Goal: Transaction & Acquisition: Purchase product/service

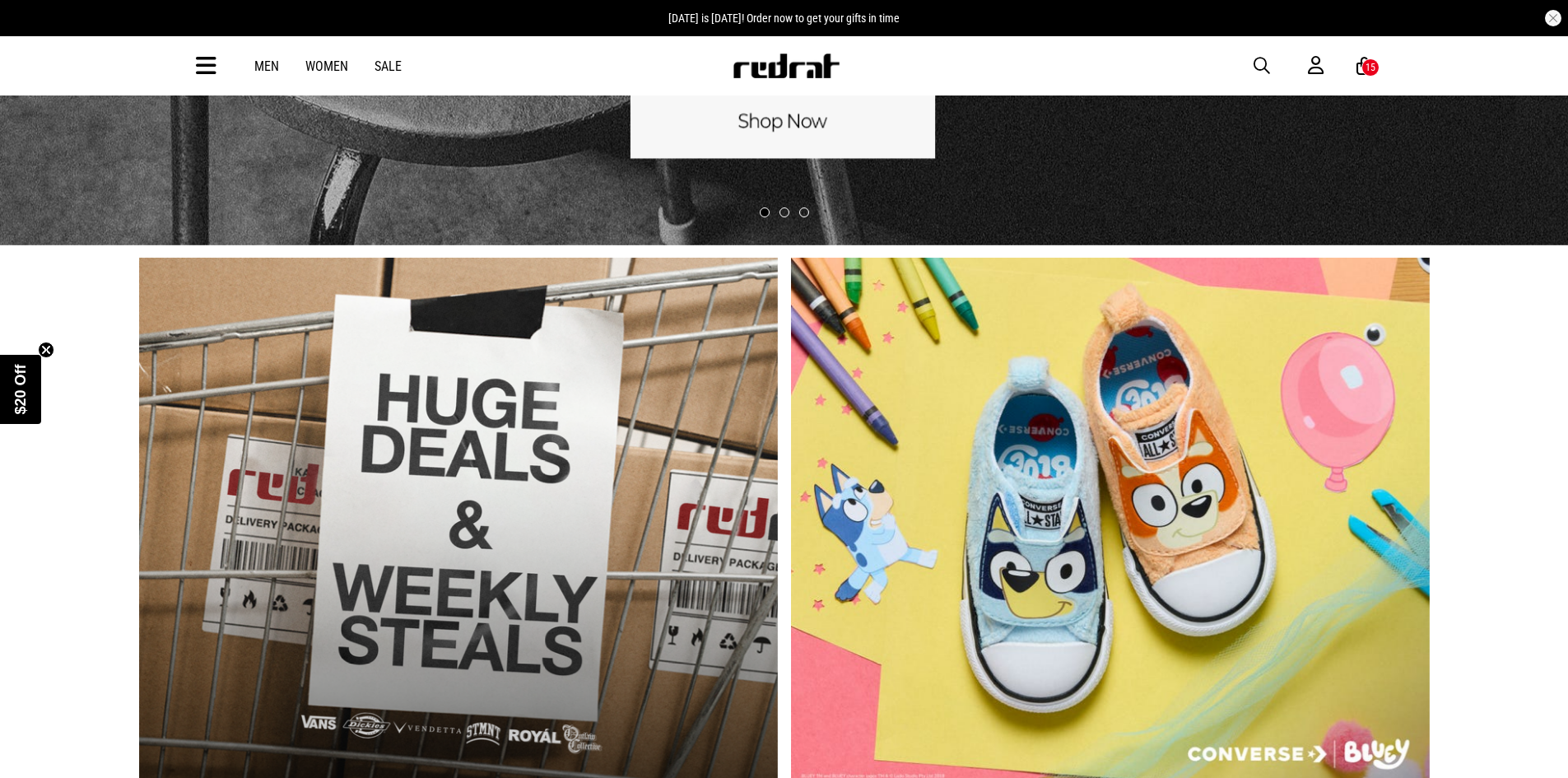
scroll to position [659, 0]
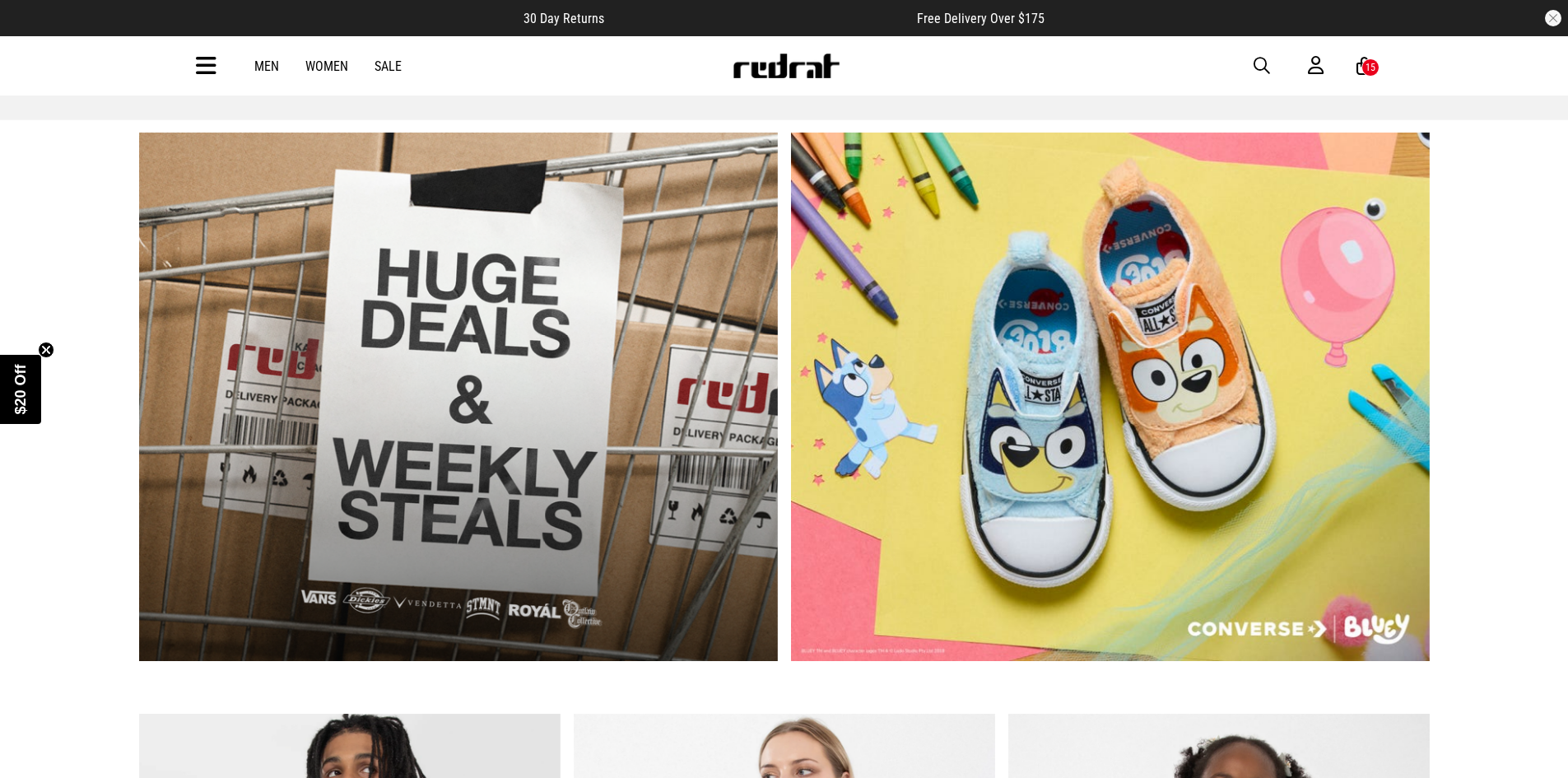
click at [610, 372] on link "1 / 2" at bounding box center [458, 396] width 639 height 529
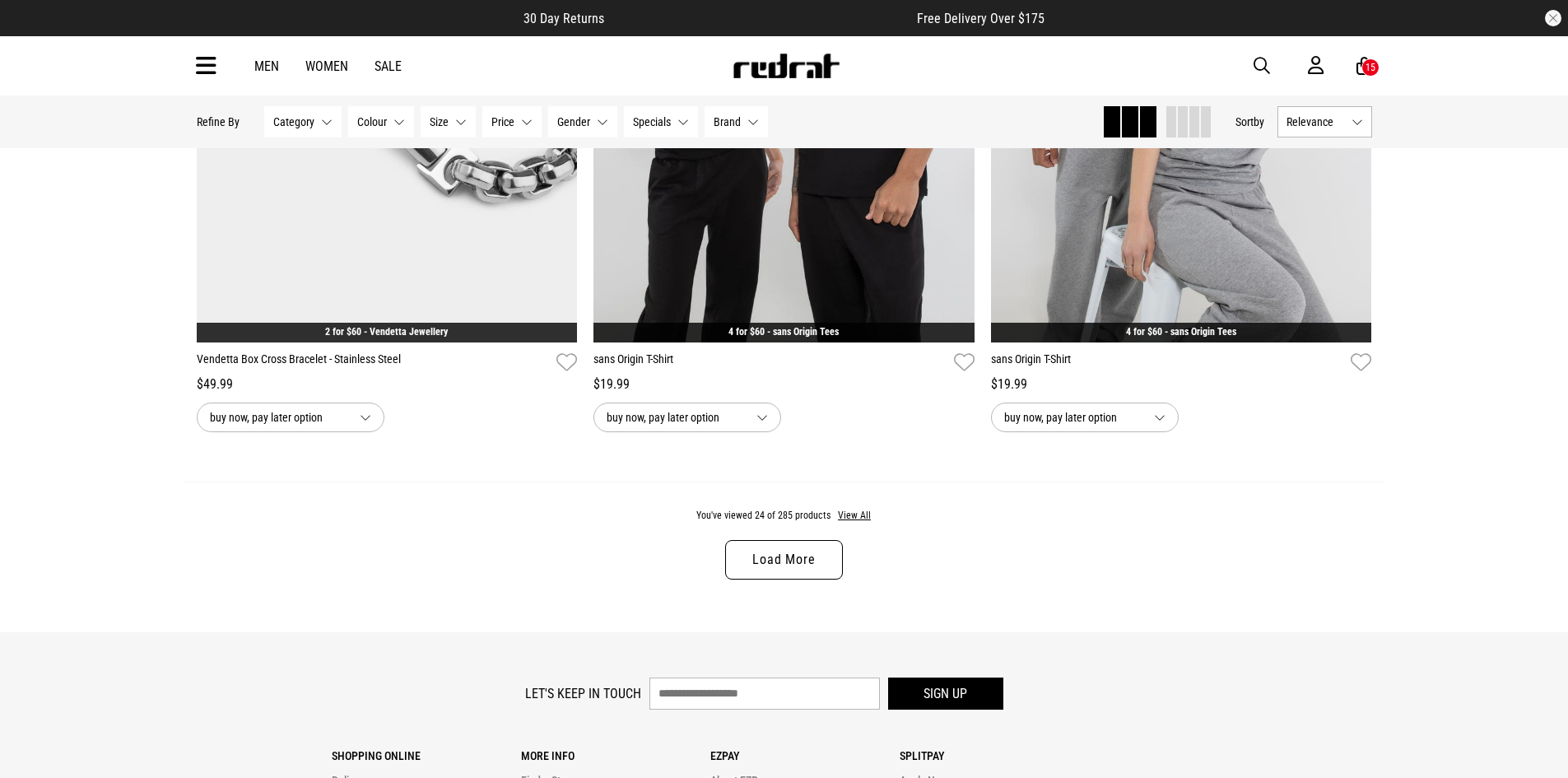
scroll to position [5433, 0]
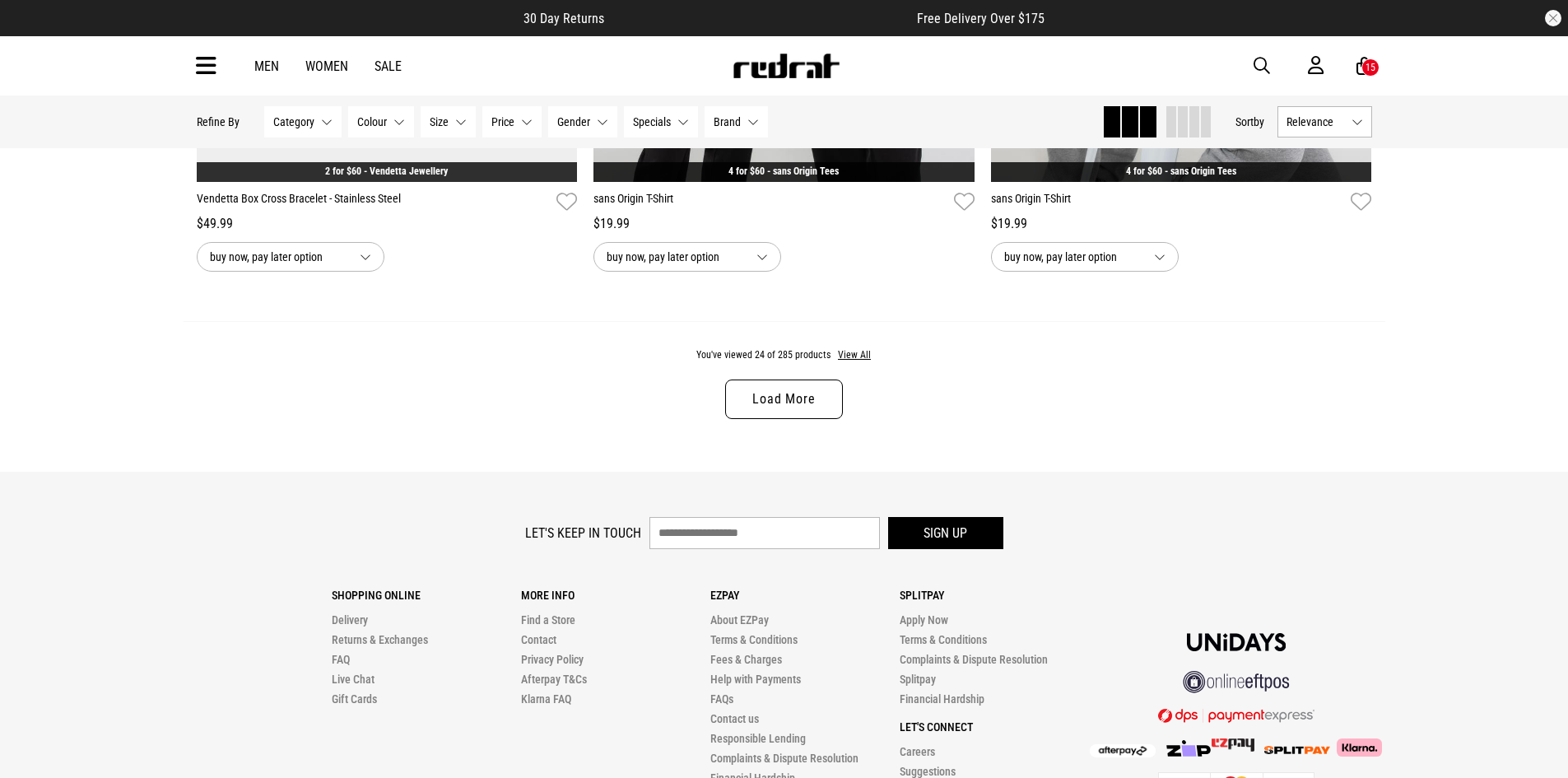
click at [759, 419] on link "Load More" at bounding box center [784, 399] width 117 height 39
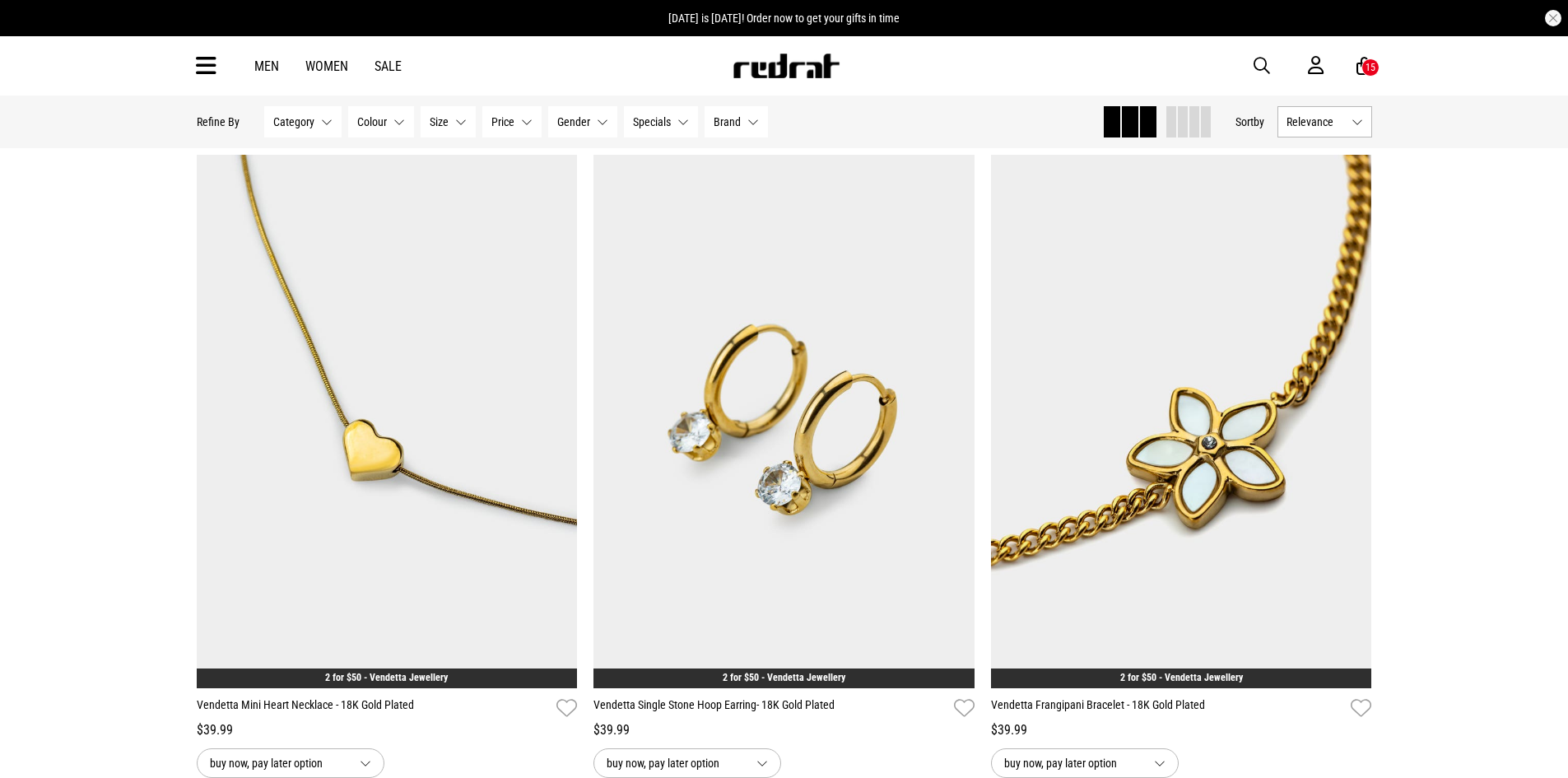
scroll to position [7657, 0]
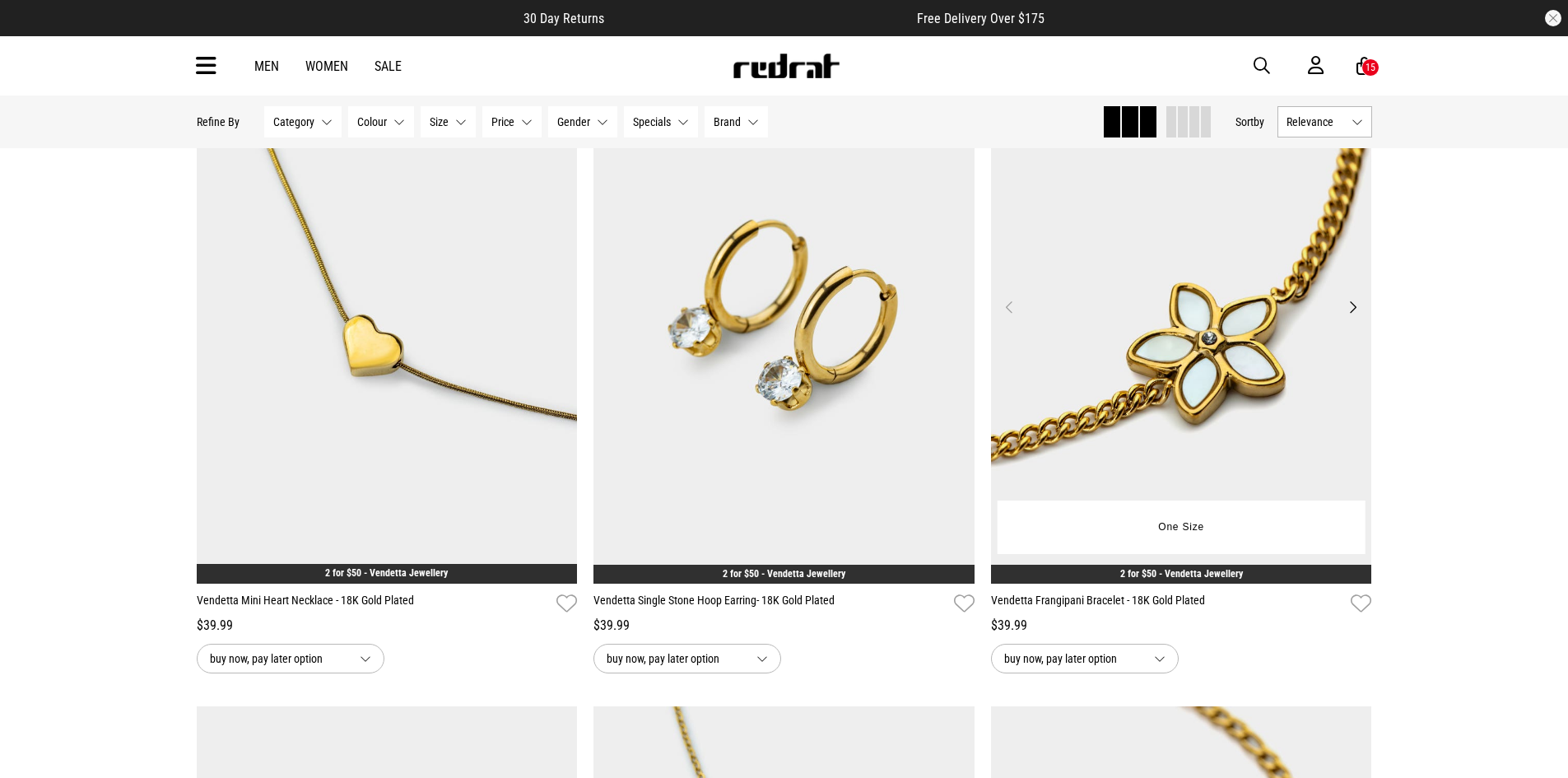
click at [1268, 400] on img at bounding box center [1181, 317] width 381 height 533
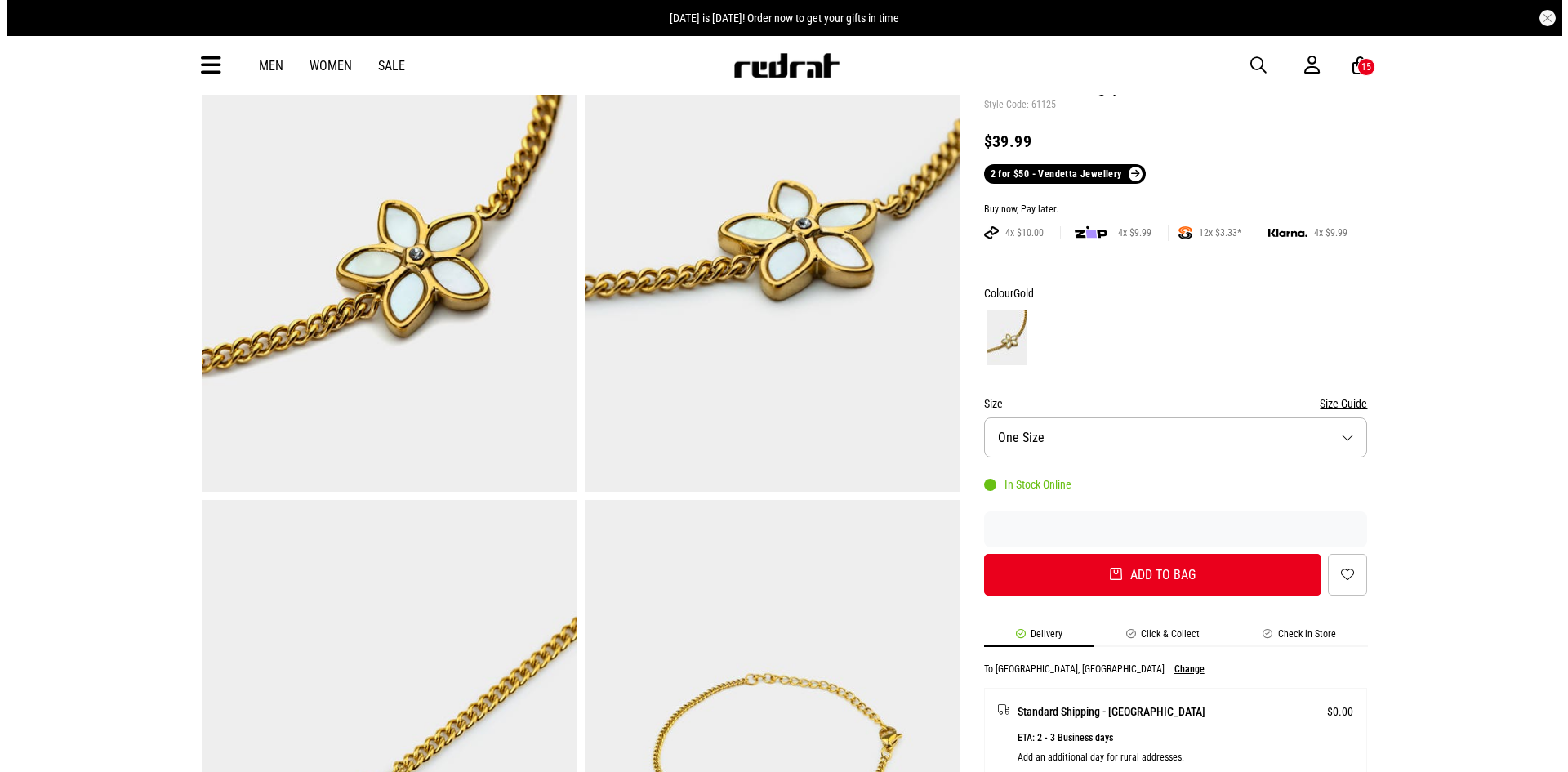
scroll to position [163, 0]
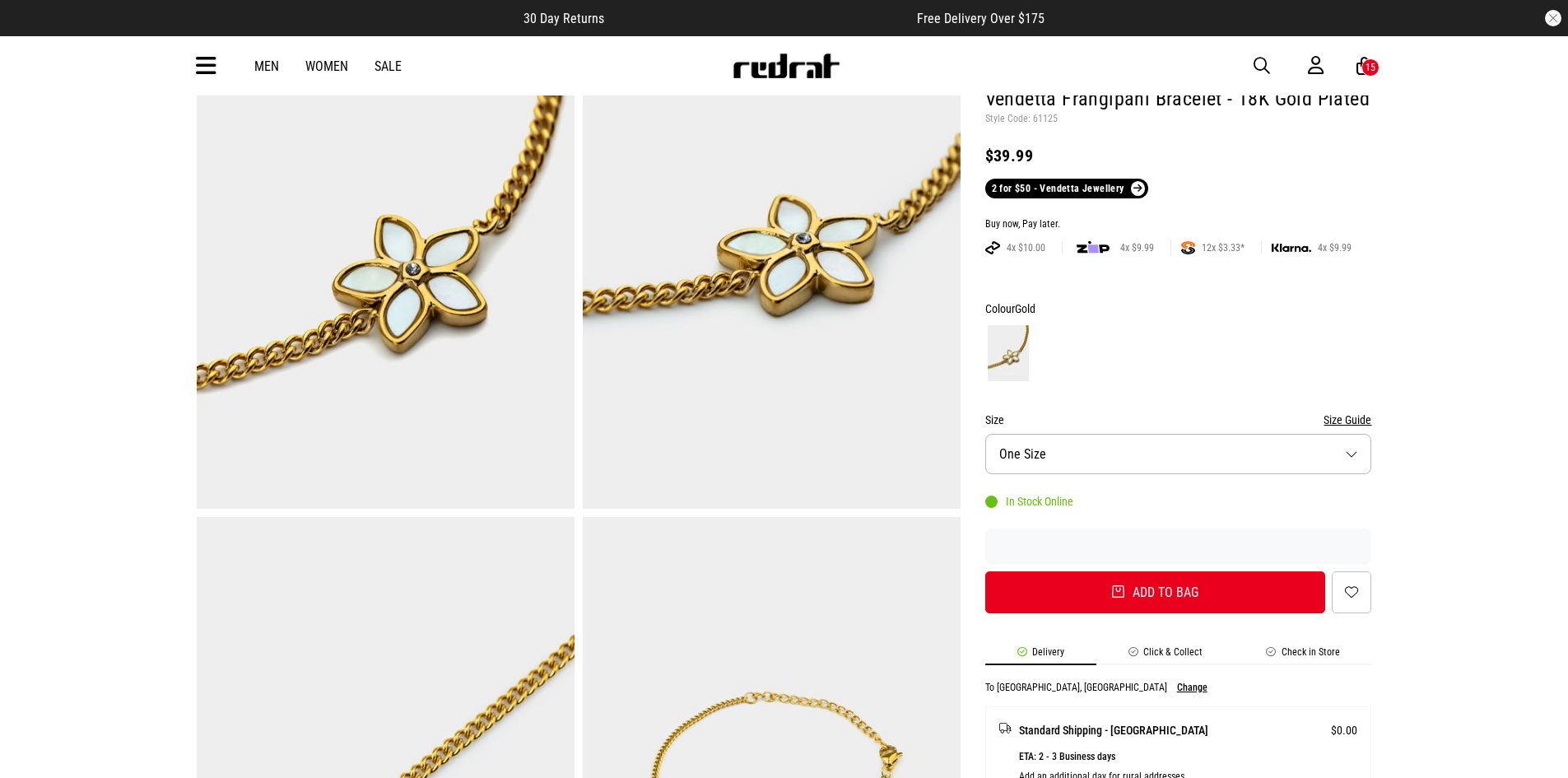
click at [1214, 462] on button "Size One Size" at bounding box center [1178, 454] width 386 height 40
click at [1119, 493] on li "One Size In stock" at bounding box center [1178, 494] width 385 height 39
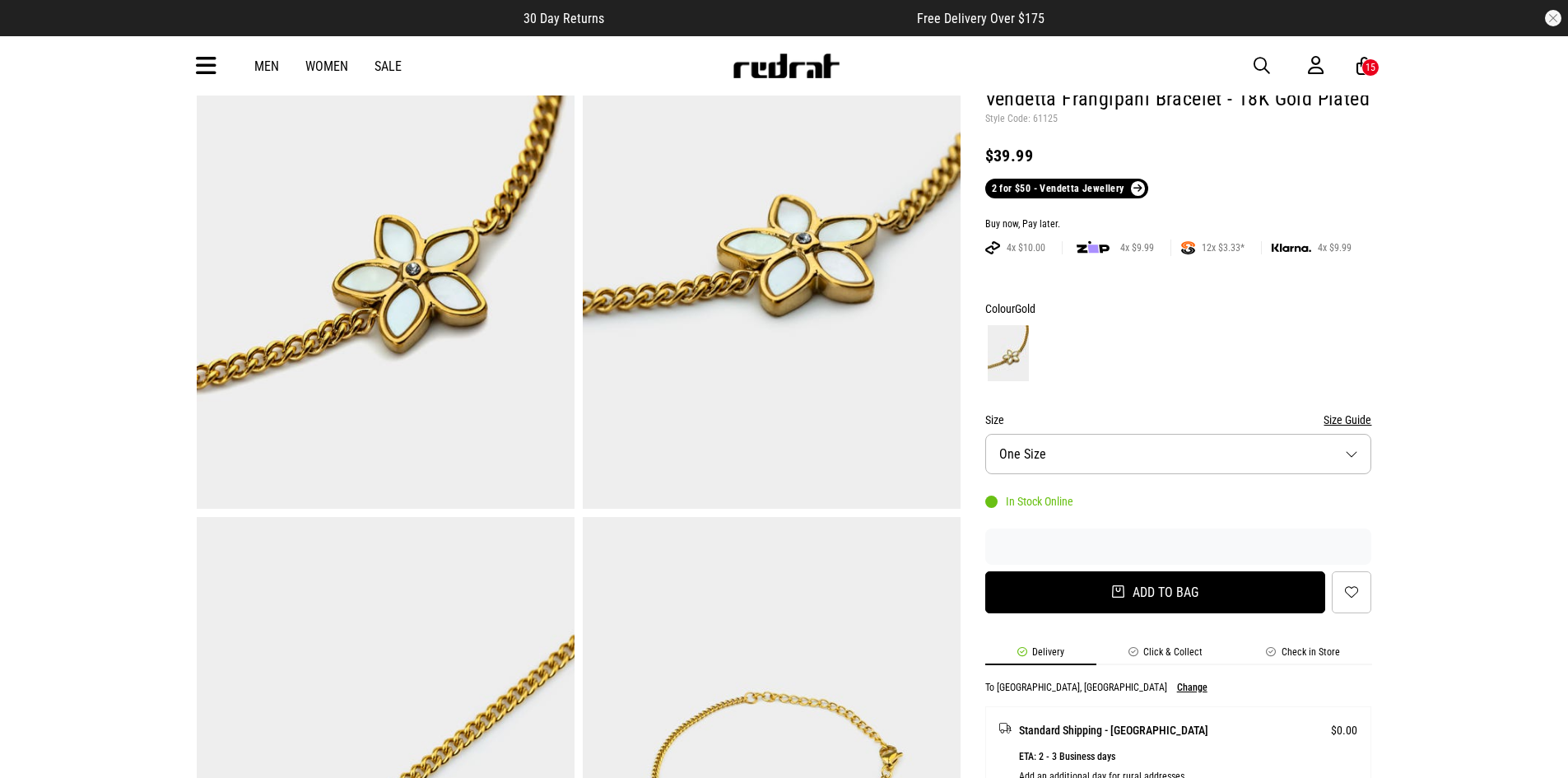
click at [1166, 586] on button "Add to bag" at bounding box center [1155, 592] width 341 height 42
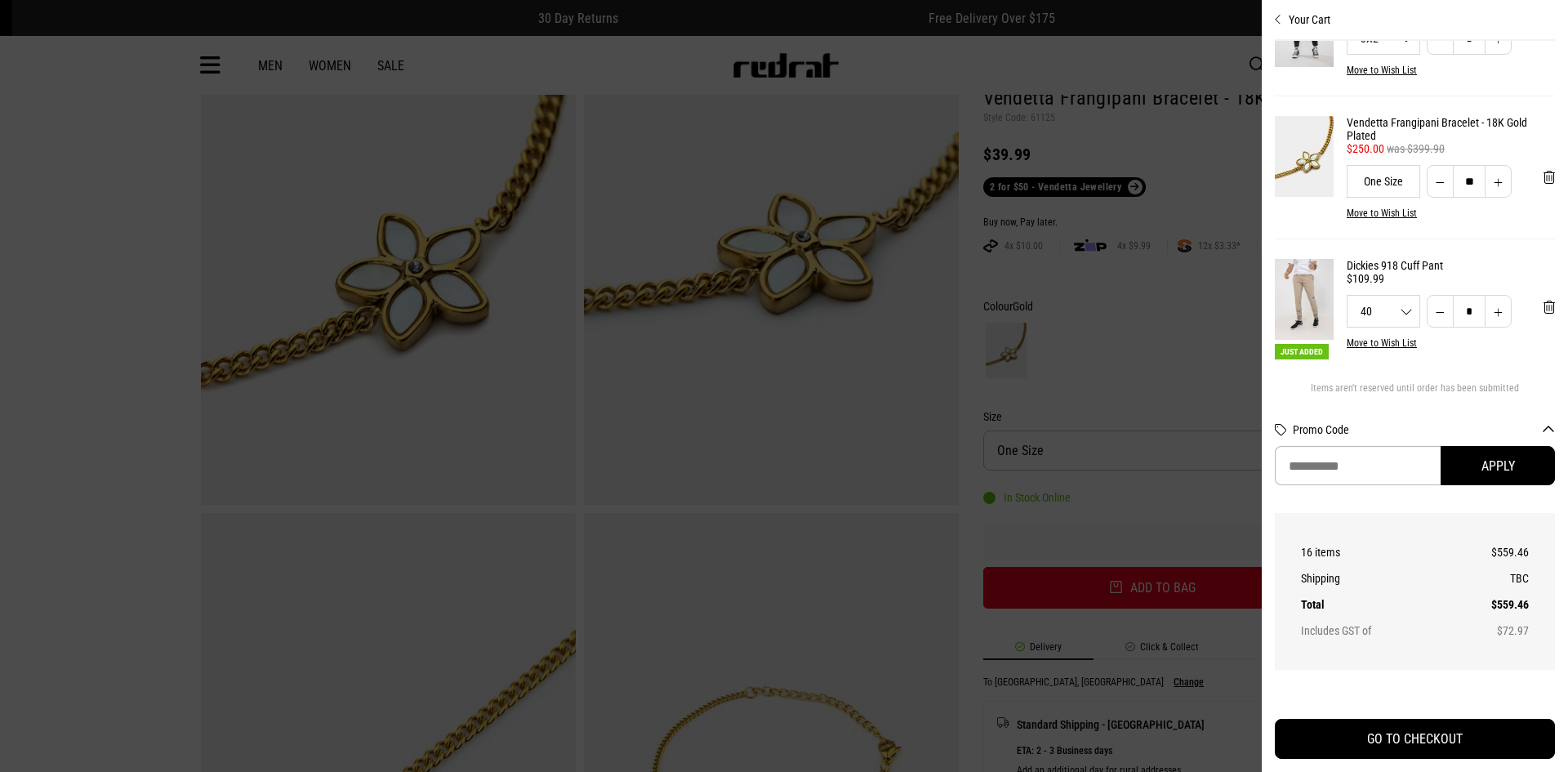
scroll to position [437, 0]
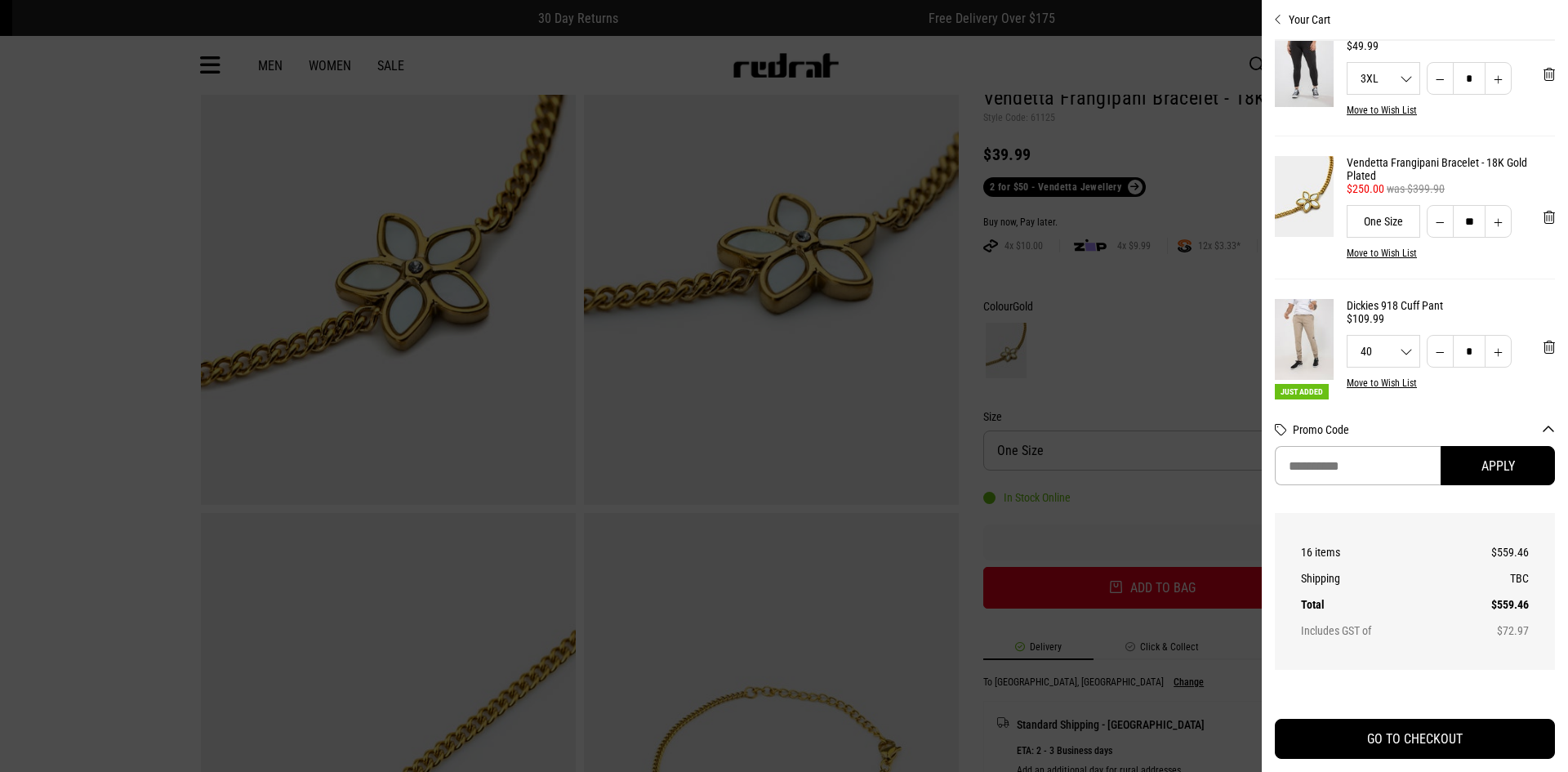
click at [1432, 235] on button "Decrease quantity" at bounding box center [1441, 221] width 27 height 32
drag, startPoint x: 1470, startPoint y: 233, endPoint x: 1426, endPoint y: 233, distance: 44.0
click at [1430, 233] on div "*" at bounding box center [1469, 218] width 85 height 32
click at [1474, 308] on div "Just Added Dickies 918 Cuff Pant $109.99 40 32 34 36 38 40 42 44 ** ** ** ** **…" at bounding box center [1414, 348] width 280 height 143
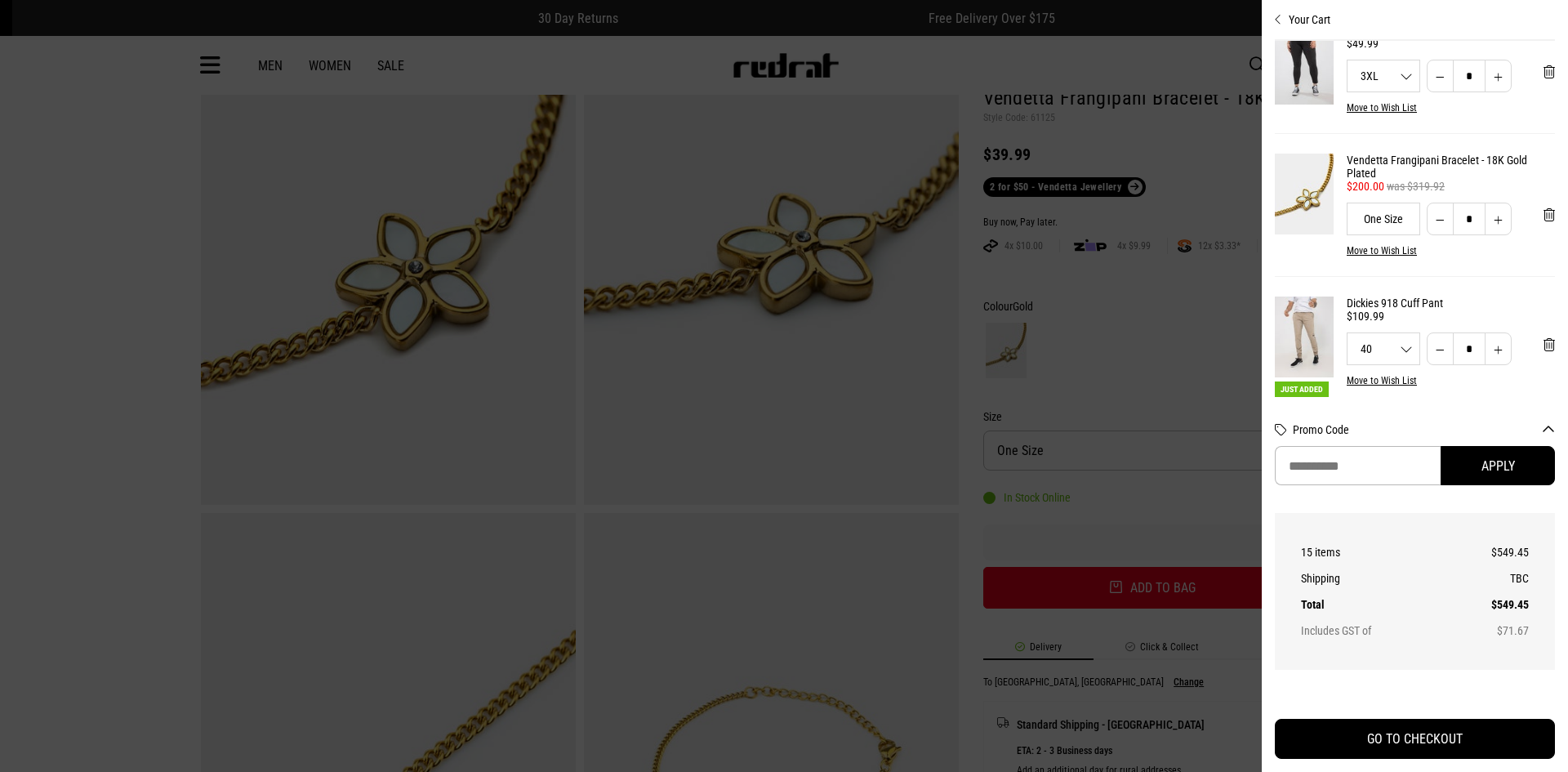
type input "**"
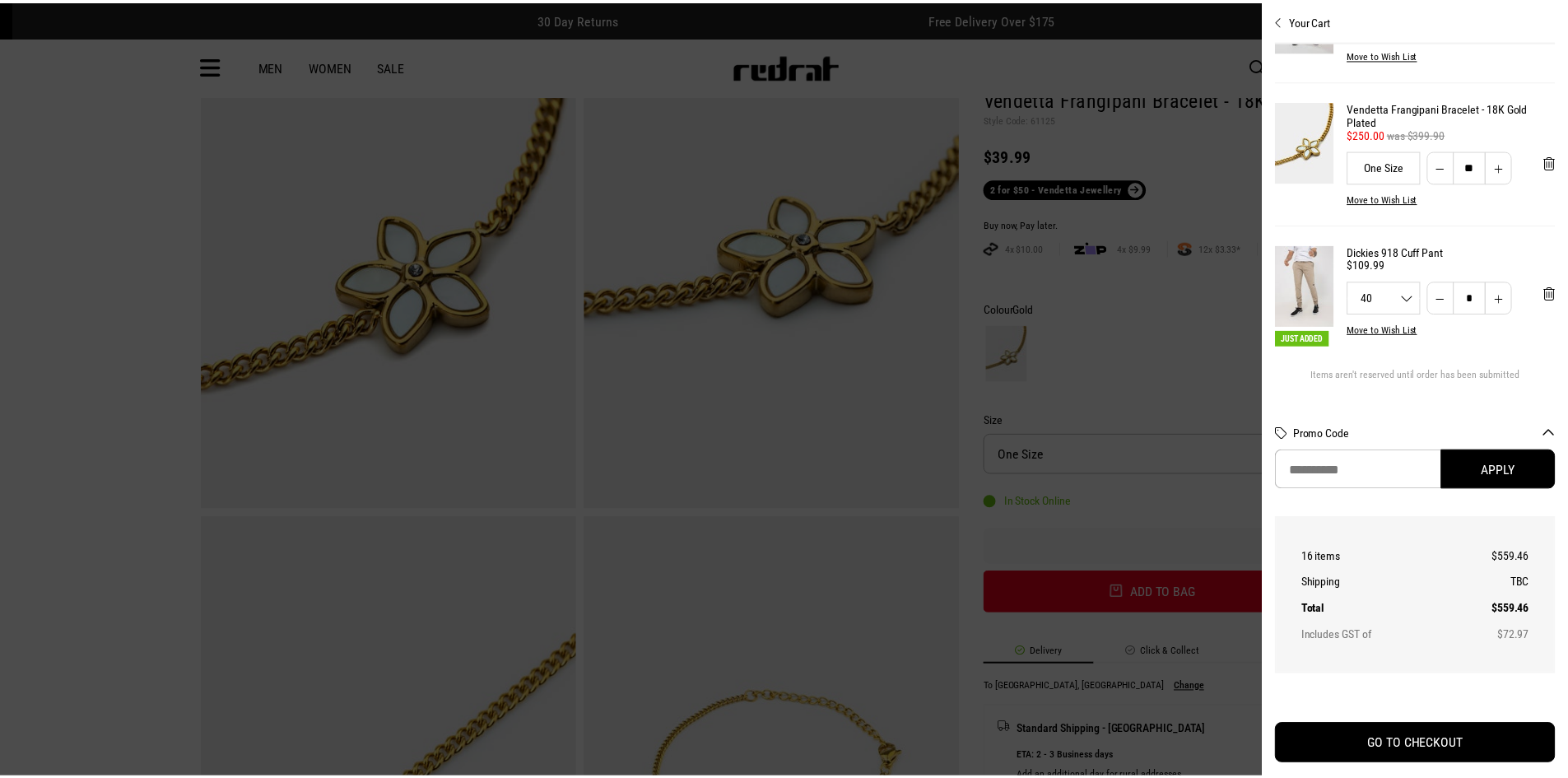
scroll to position [523, 0]
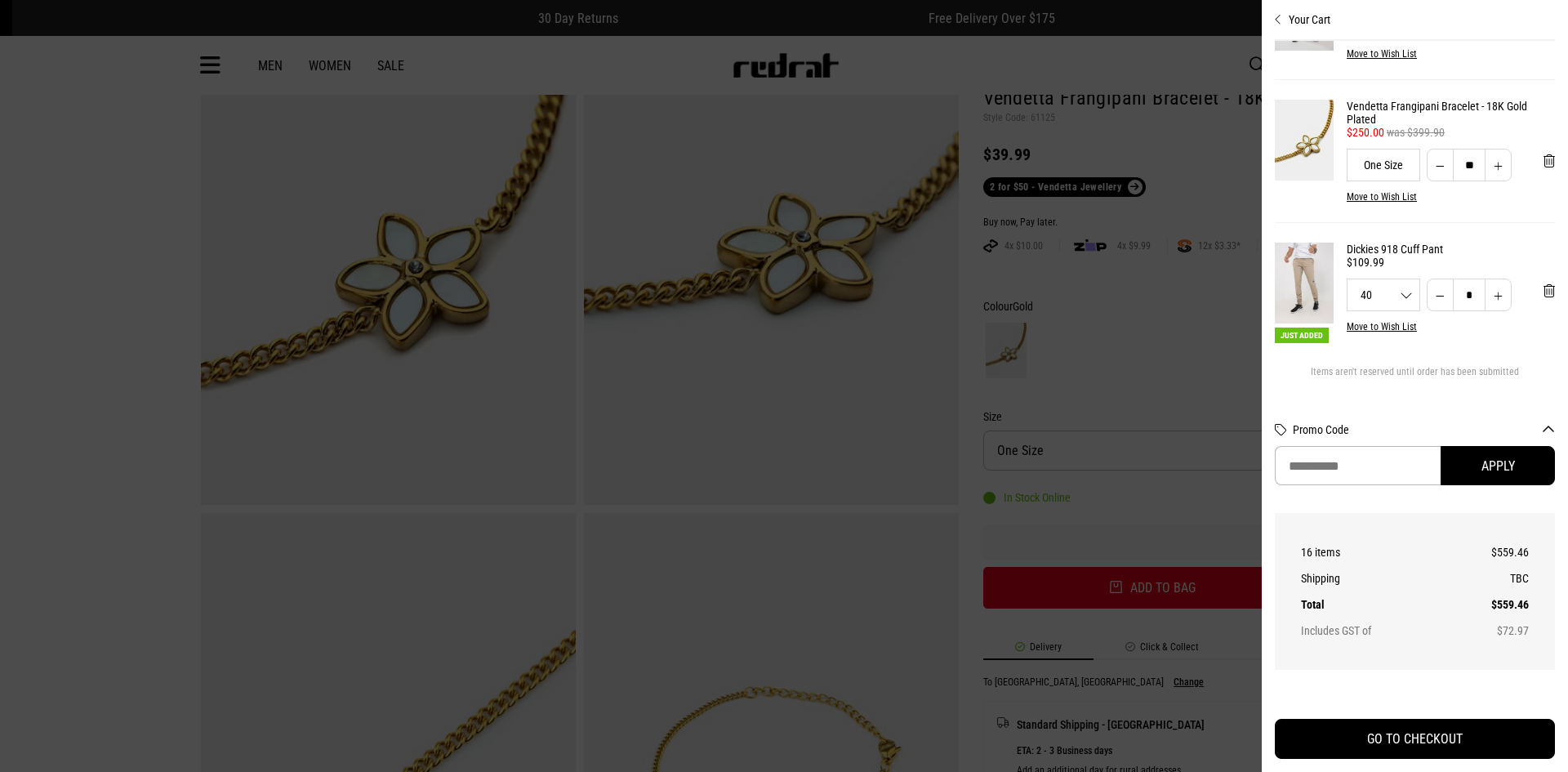
click at [1102, 339] on div at bounding box center [784, 386] width 1568 height 772
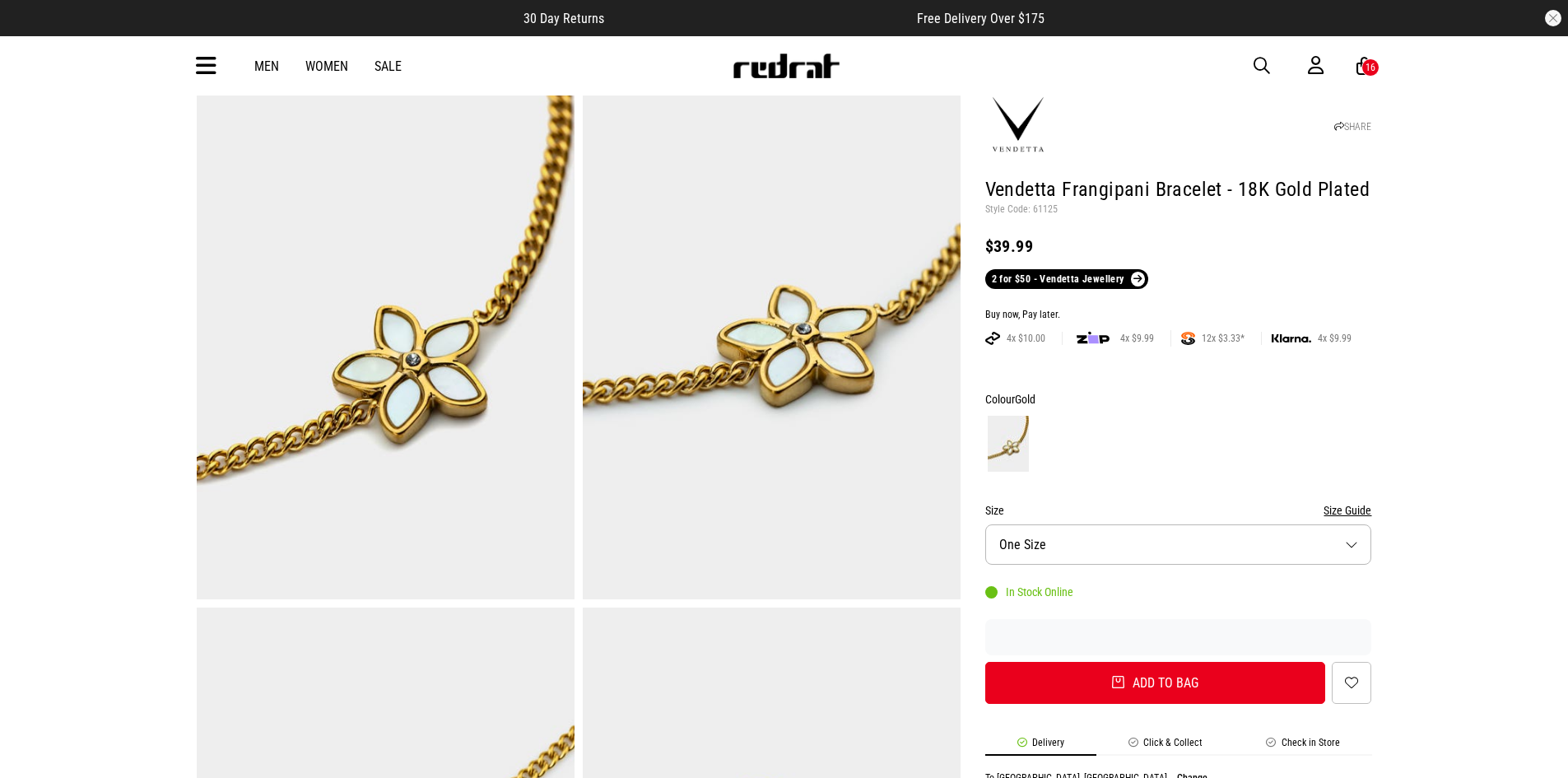
scroll to position [0, 0]
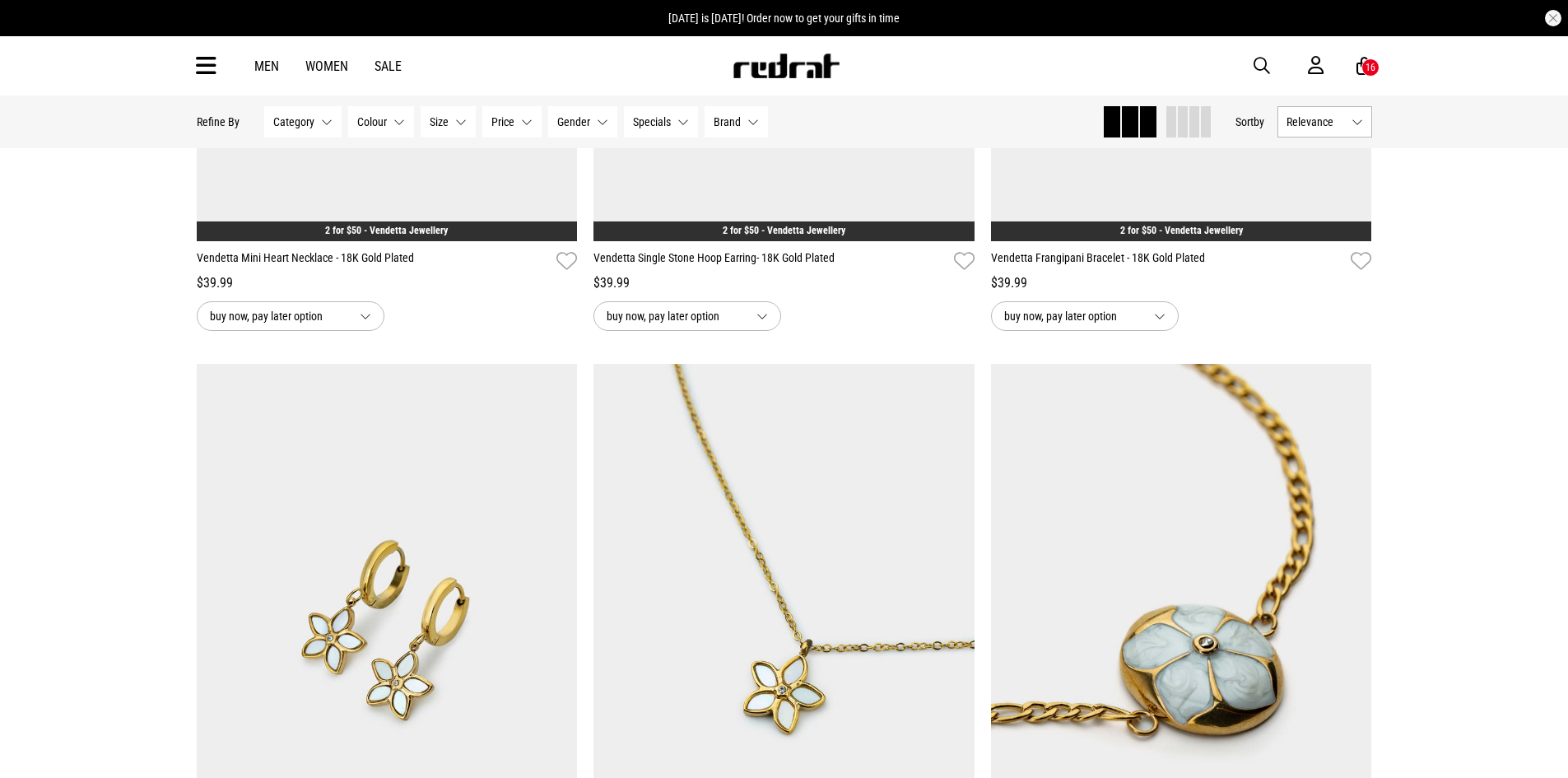
scroll to position [3223, 0]
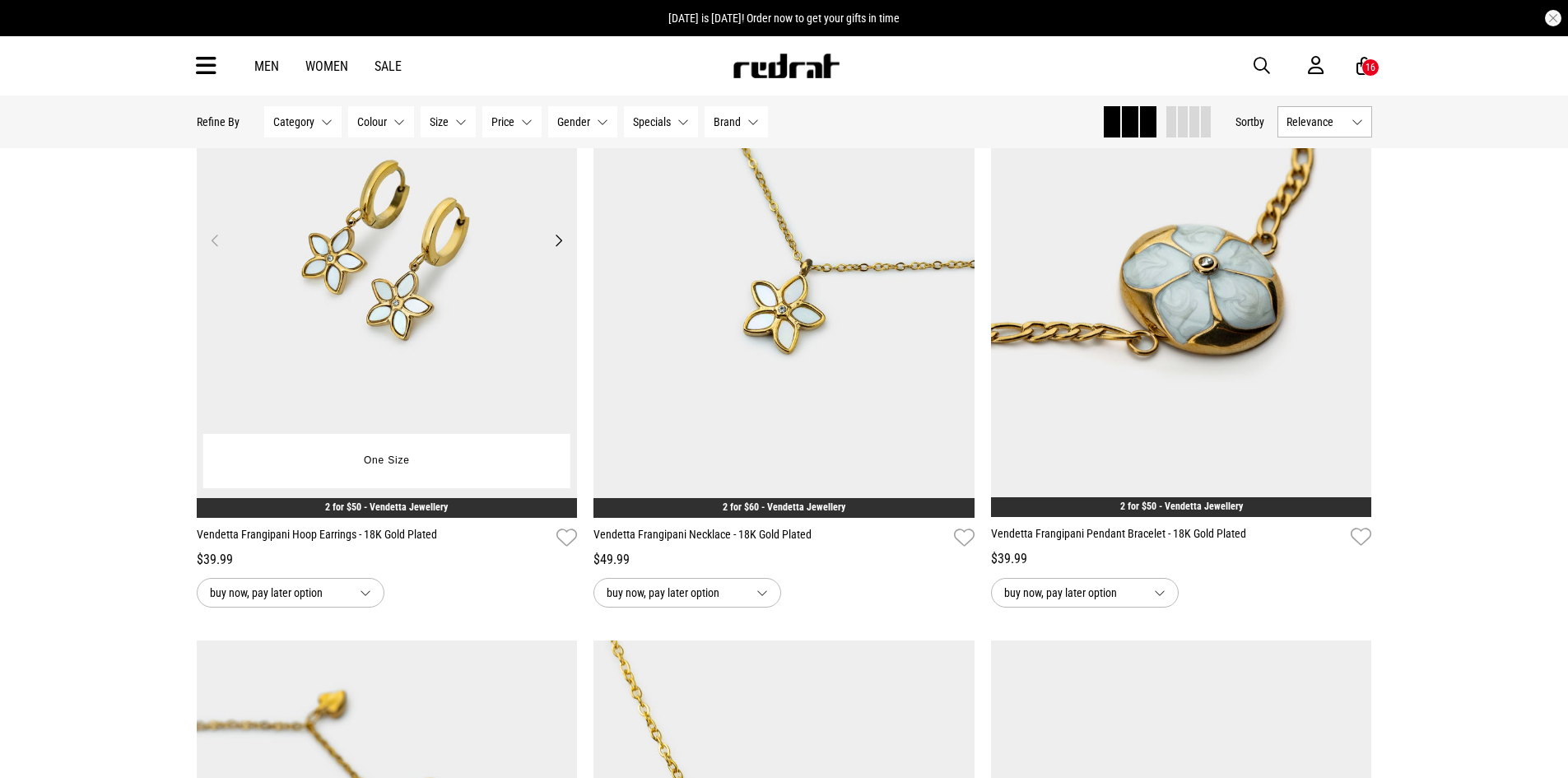
click at [429, 334] on img at bounding box center [387, 249] width 381 height 533
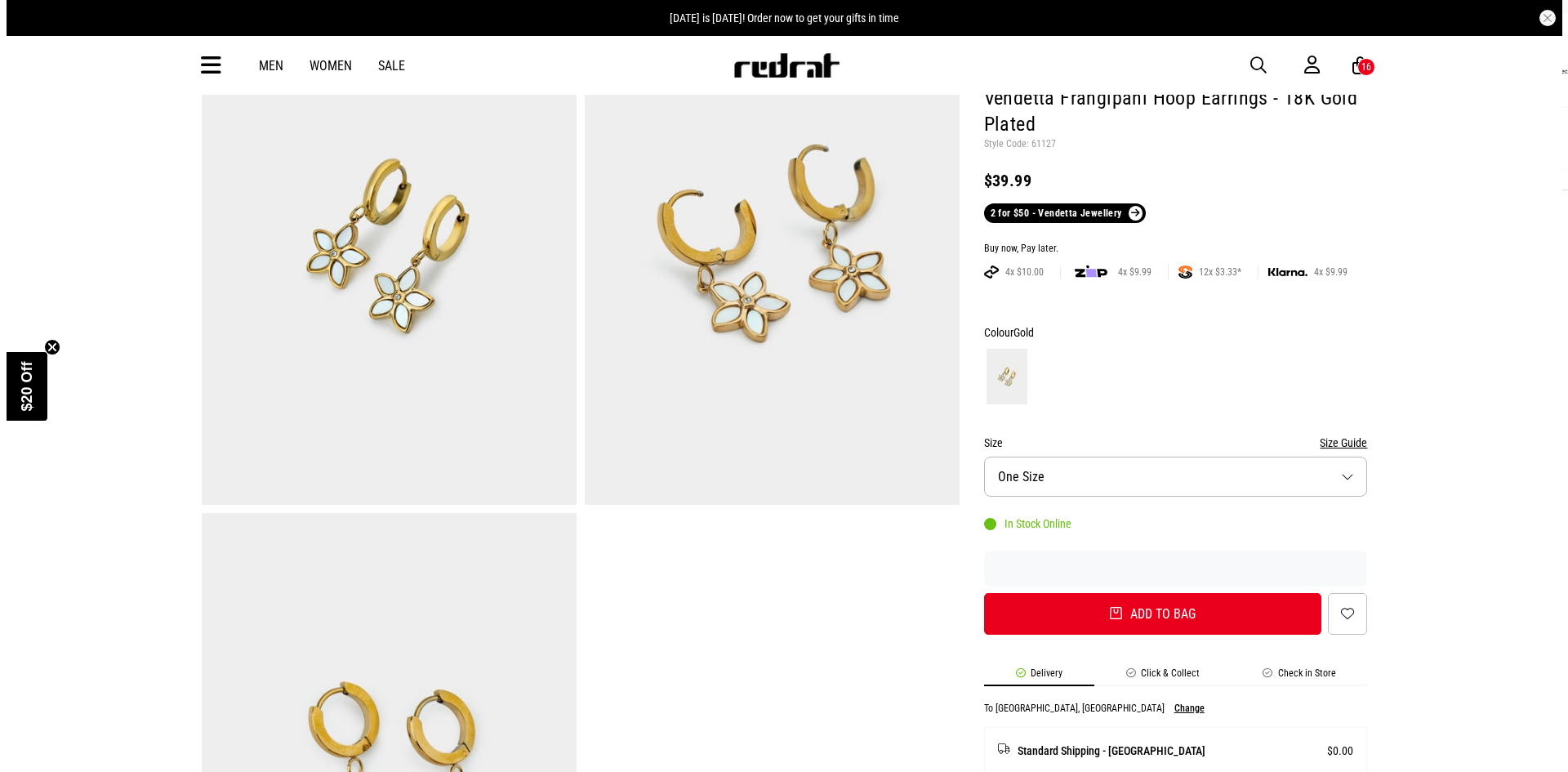
scroll to position [327, 0]
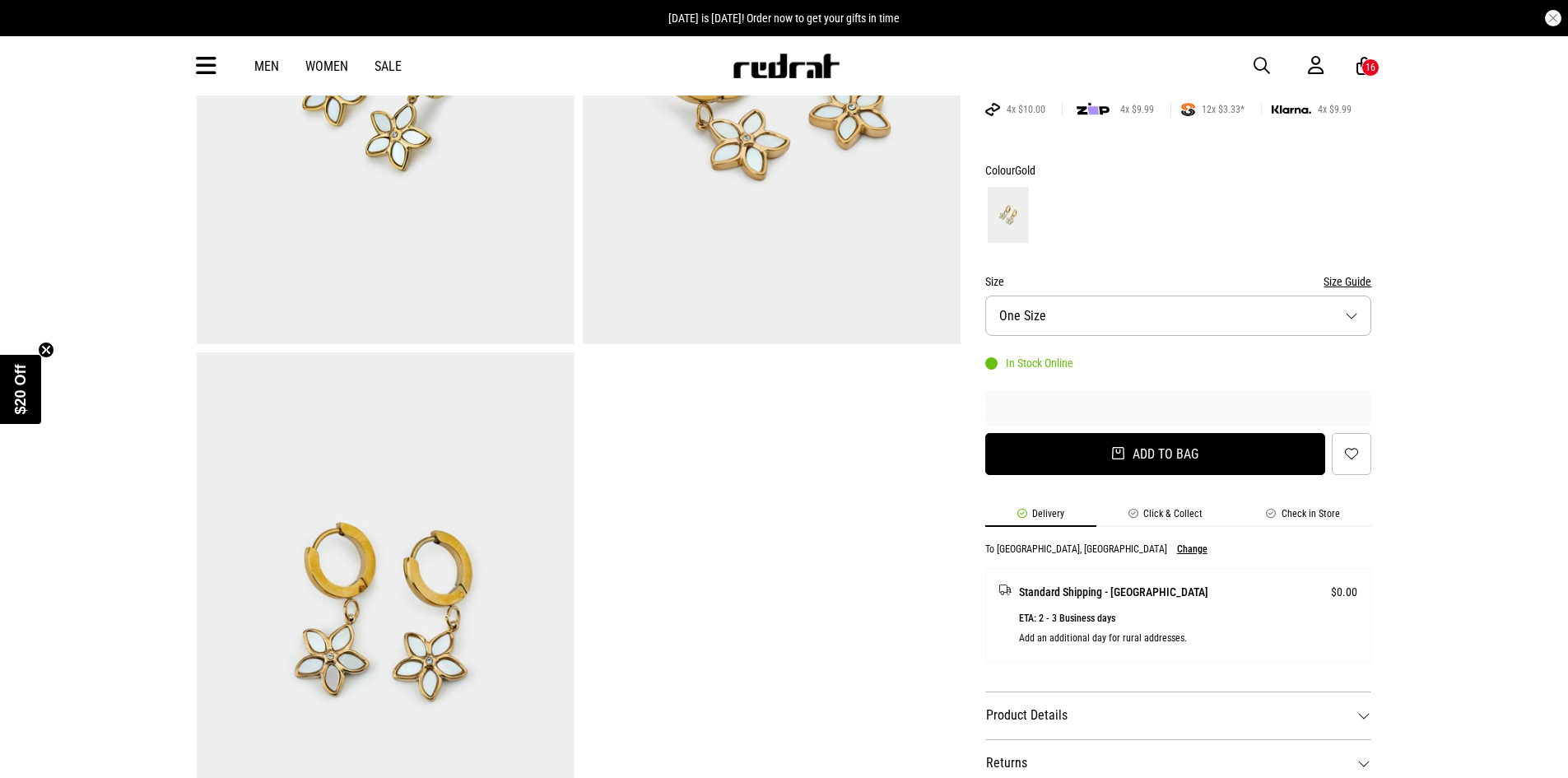
click at [1149, 457] on button "Add to bag" at bounding box center [1155, 454] width 341 height 42
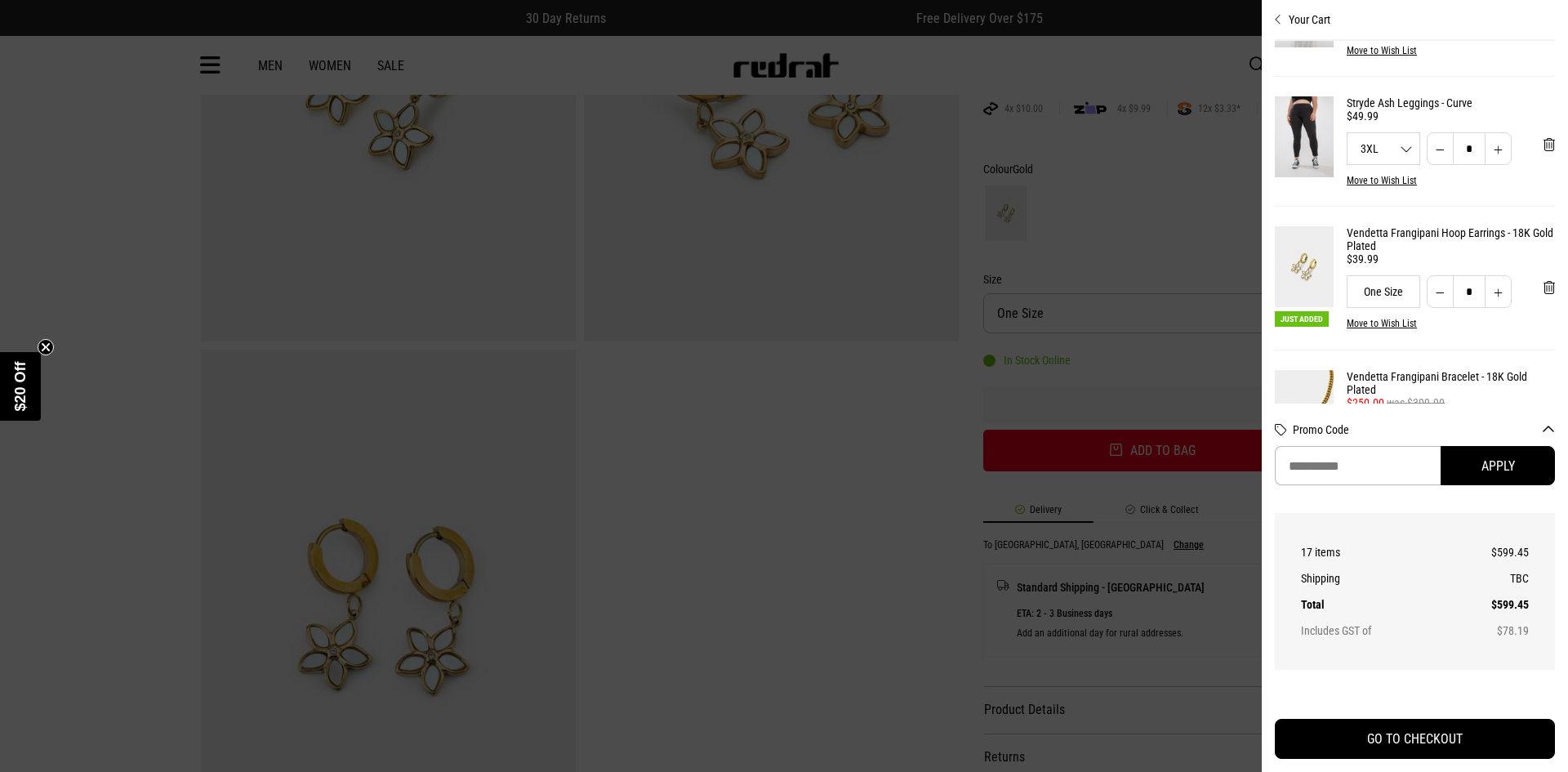
scroll to position [405, 0]
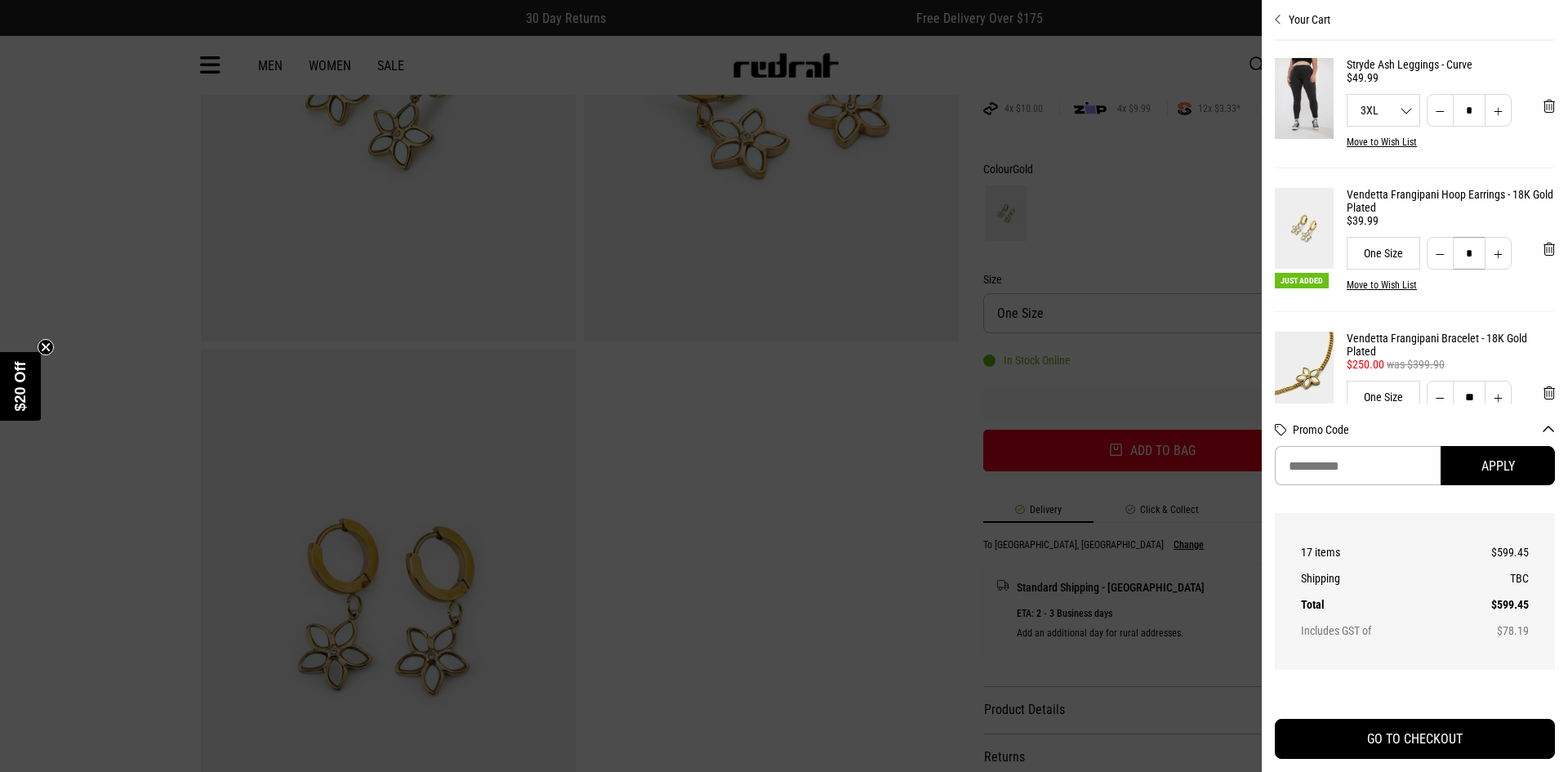
click at [1455, 270] on input "*" at bounding box center [1468, 252] width 32 height 32
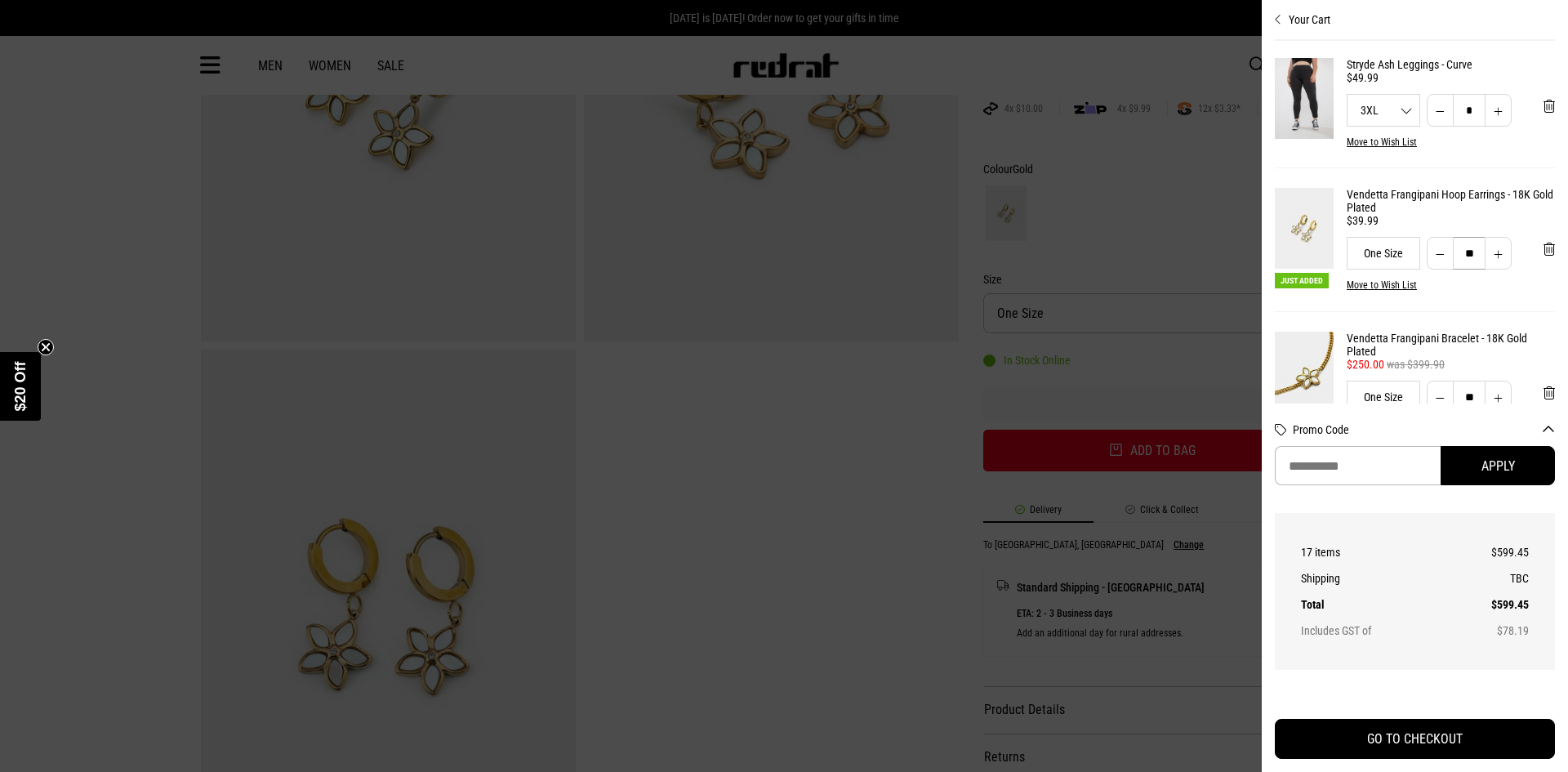
type input "**"
click at [1456, 227] on div "$39.99" at bounding box center [1451, 220] width 208 height 13
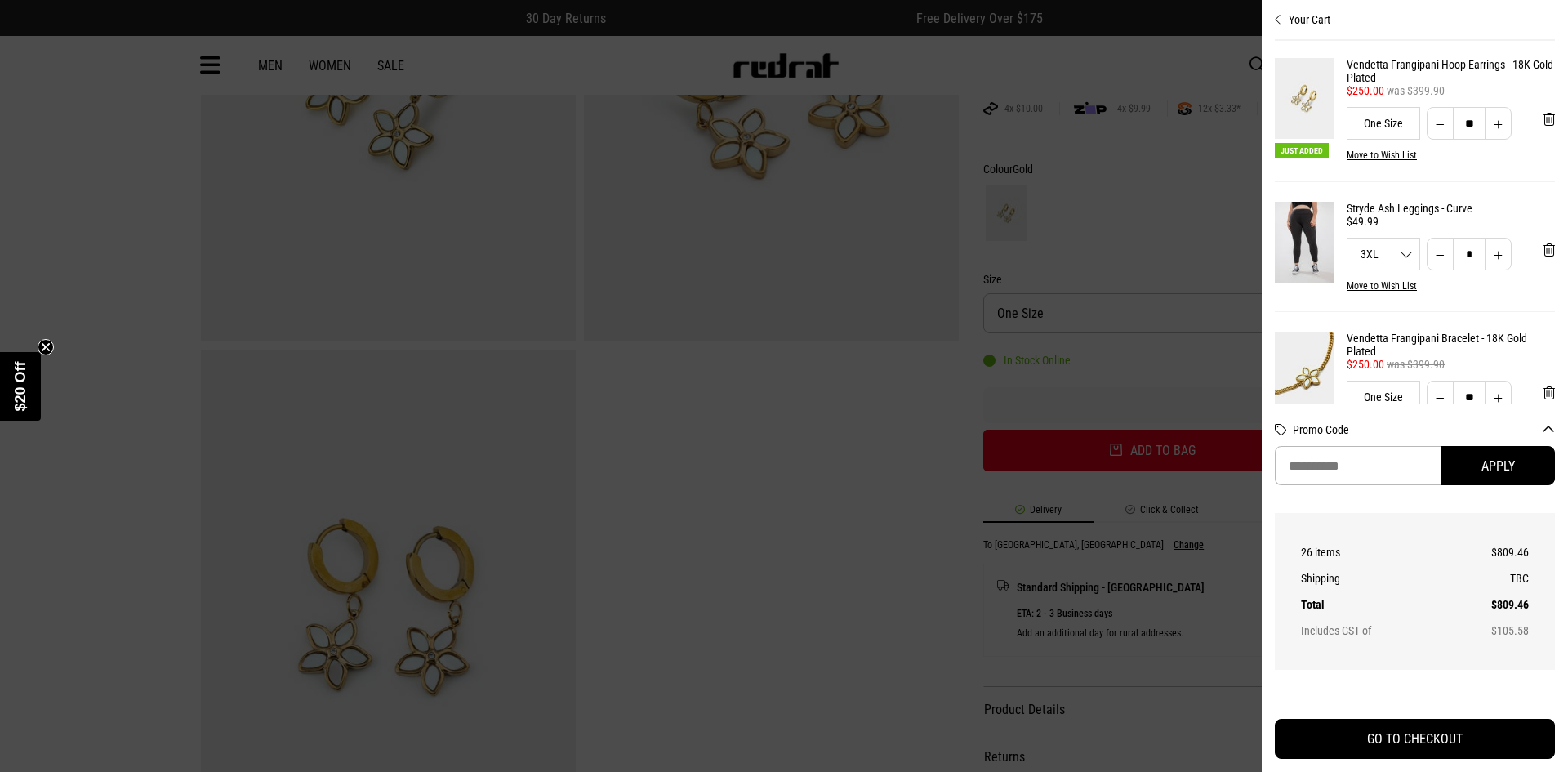
click at [627, 595] on div at bounding box center [784, 386] width 1568 height 772
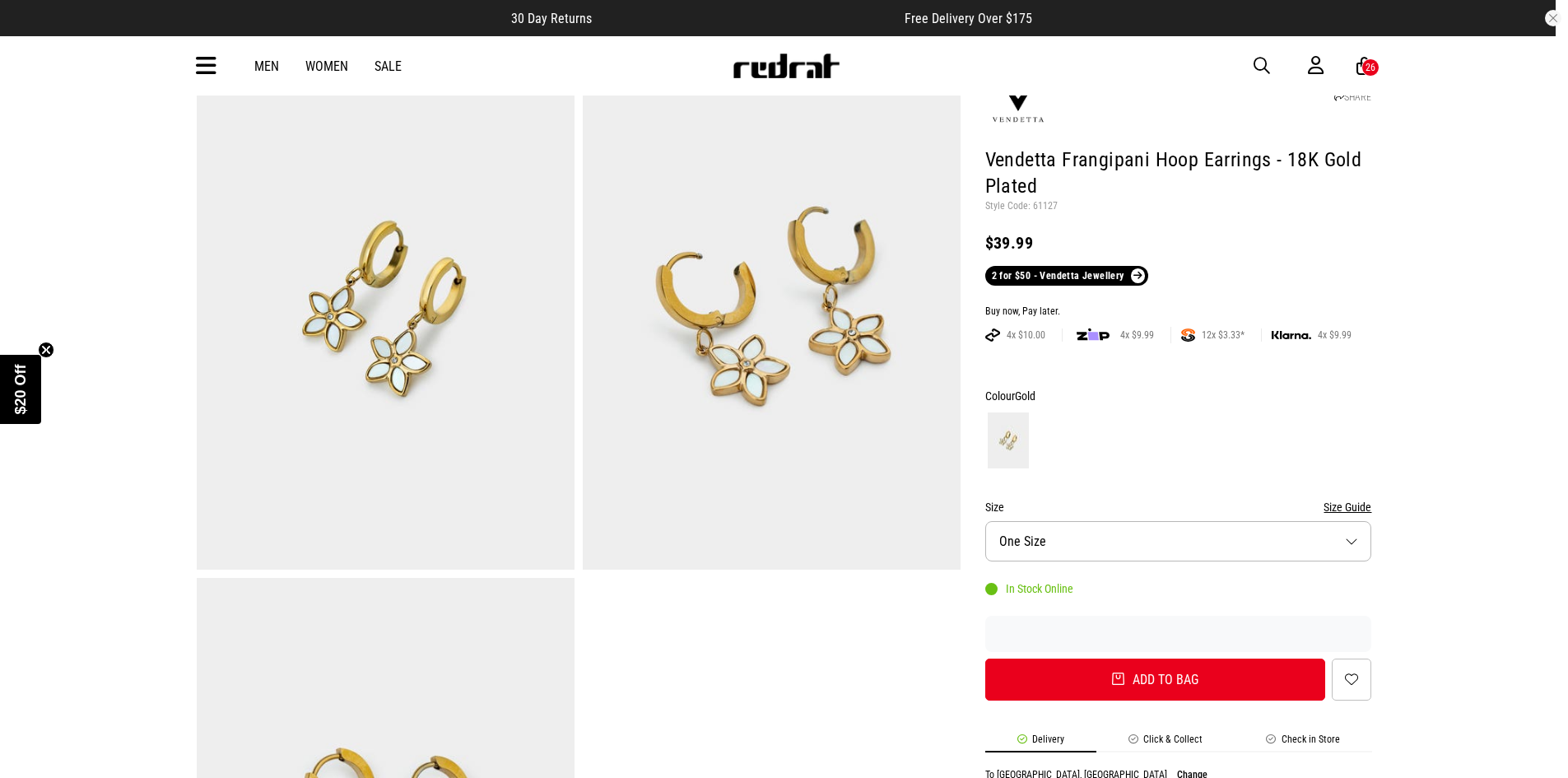
scroll to position [0, 0]
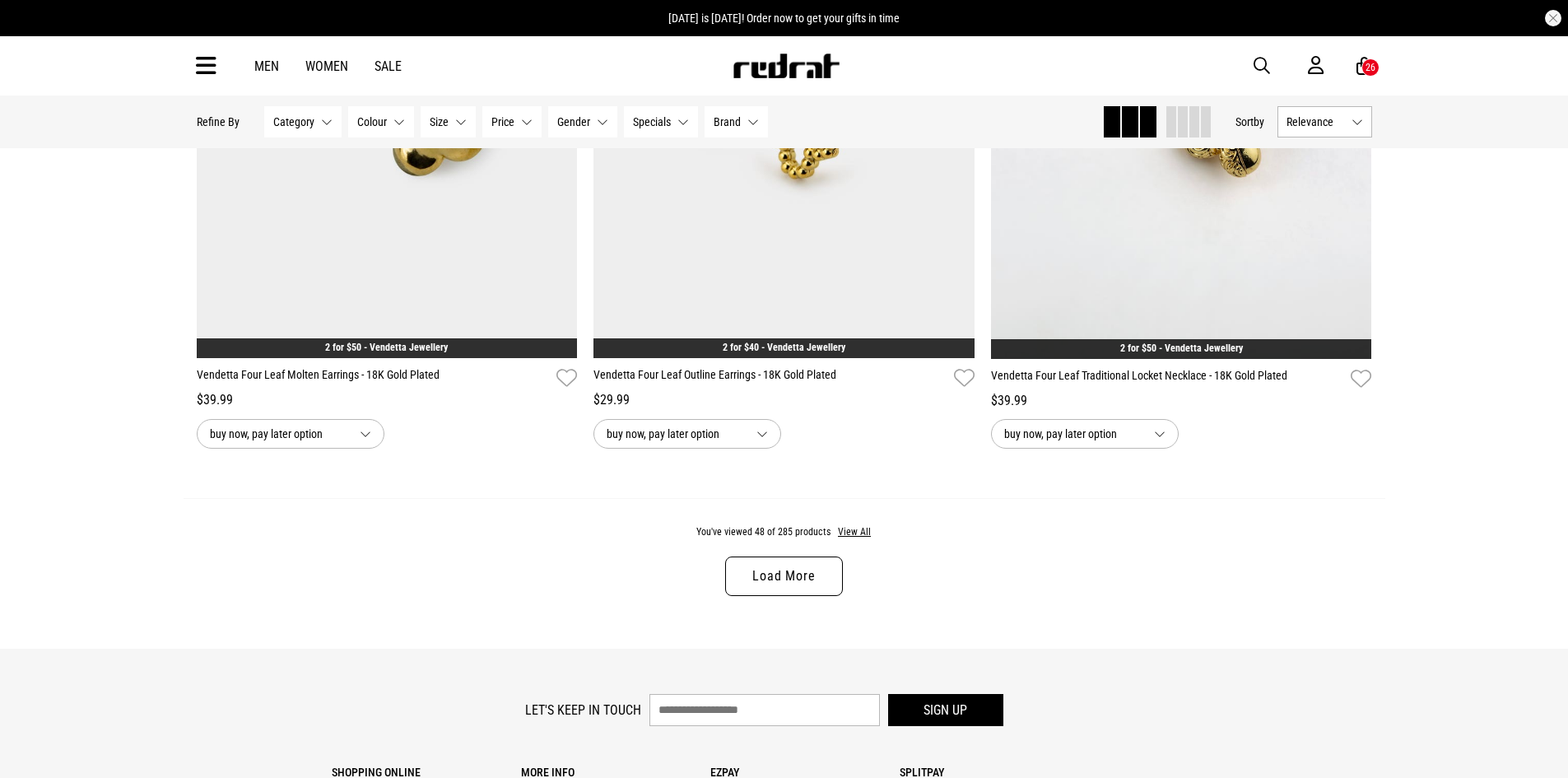
scroll to position [5352, 0]
click at [774, 596] on link "Load More" at bounding box center [784, 576] width 117 height 39
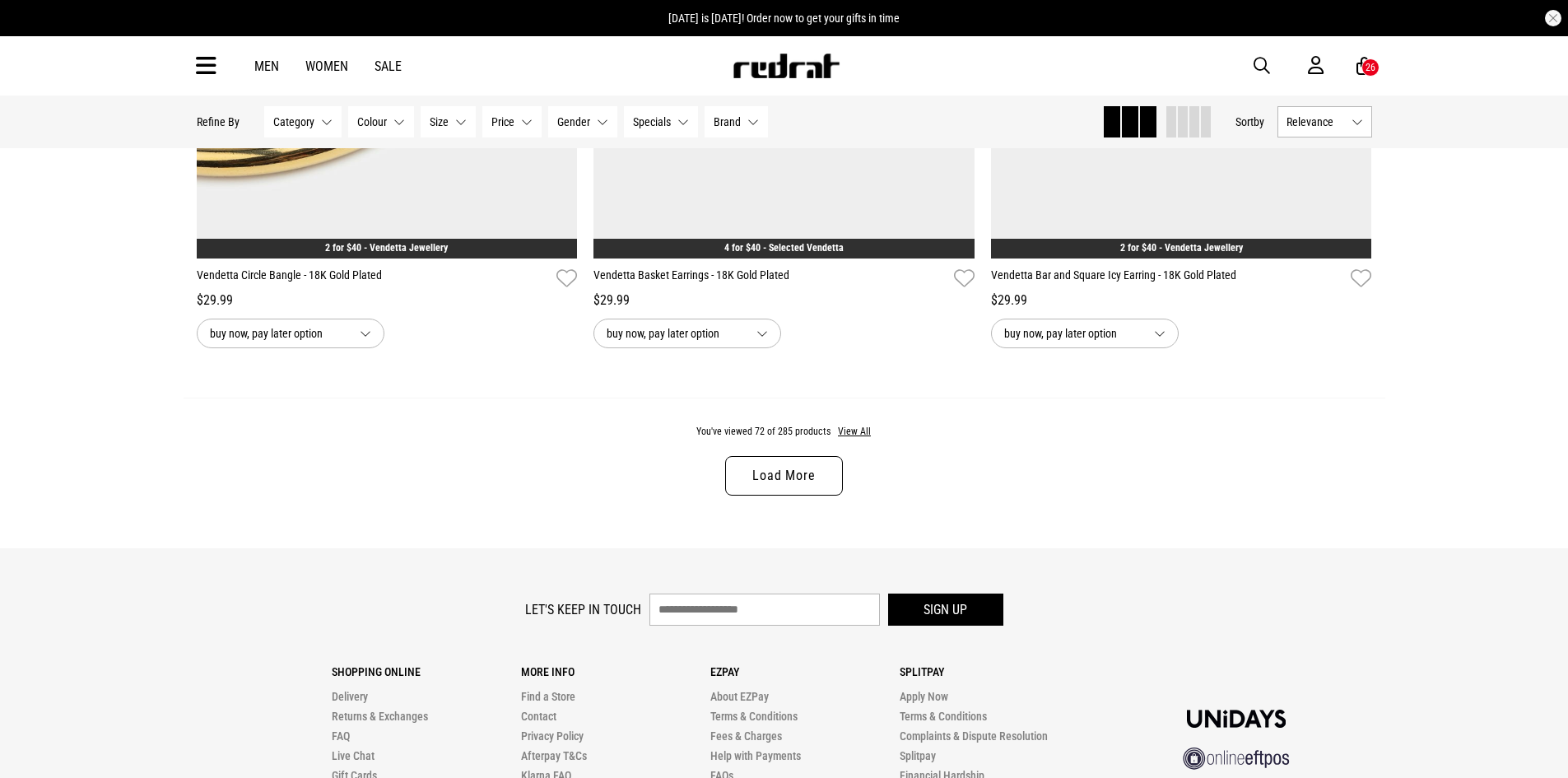
scroll to position [10704, 0]
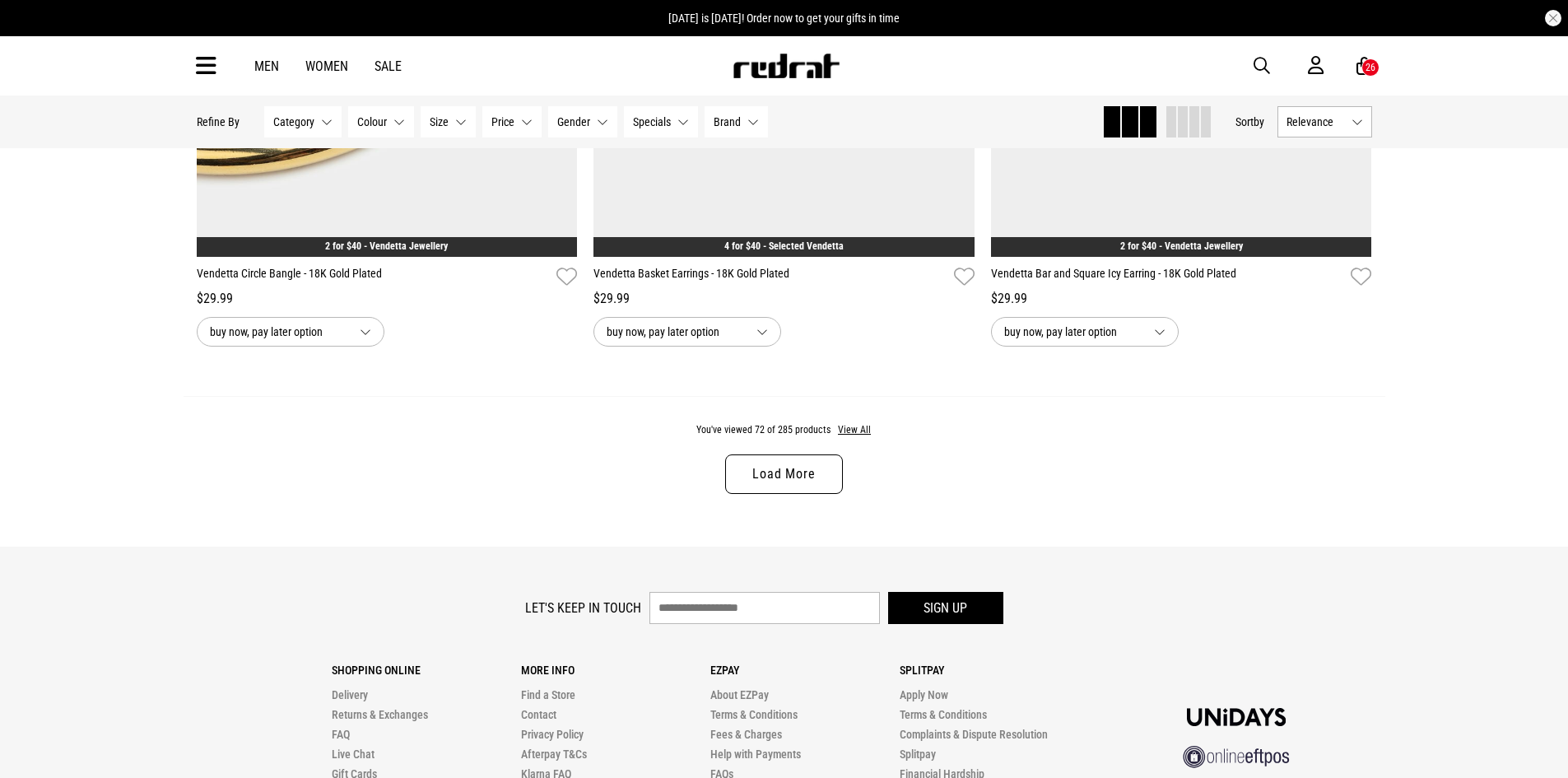
click at [786, 494] on link "Load More" at bounding box center [784, 474] width 117 height 39
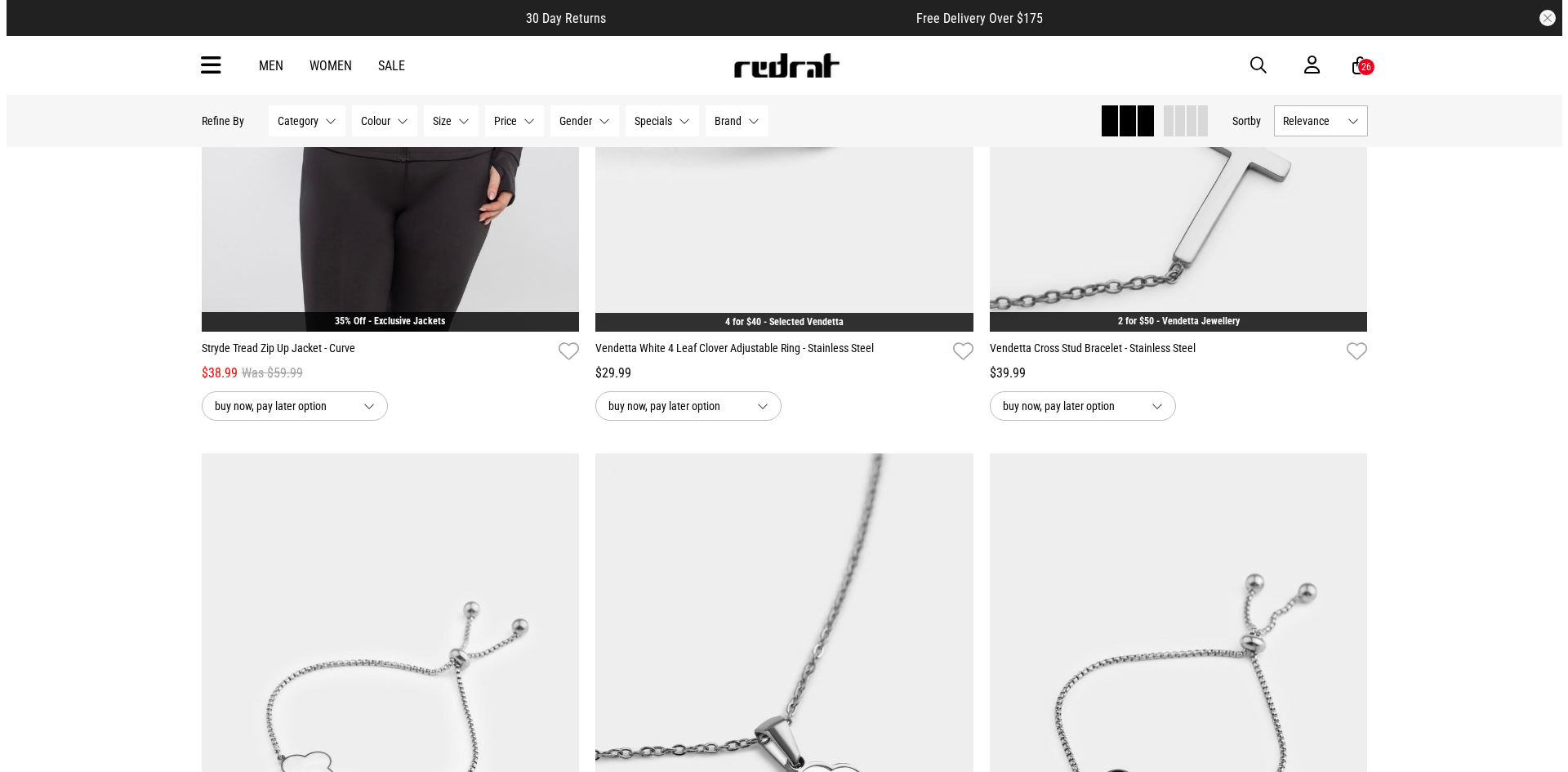
scroll to position [12255, 0]
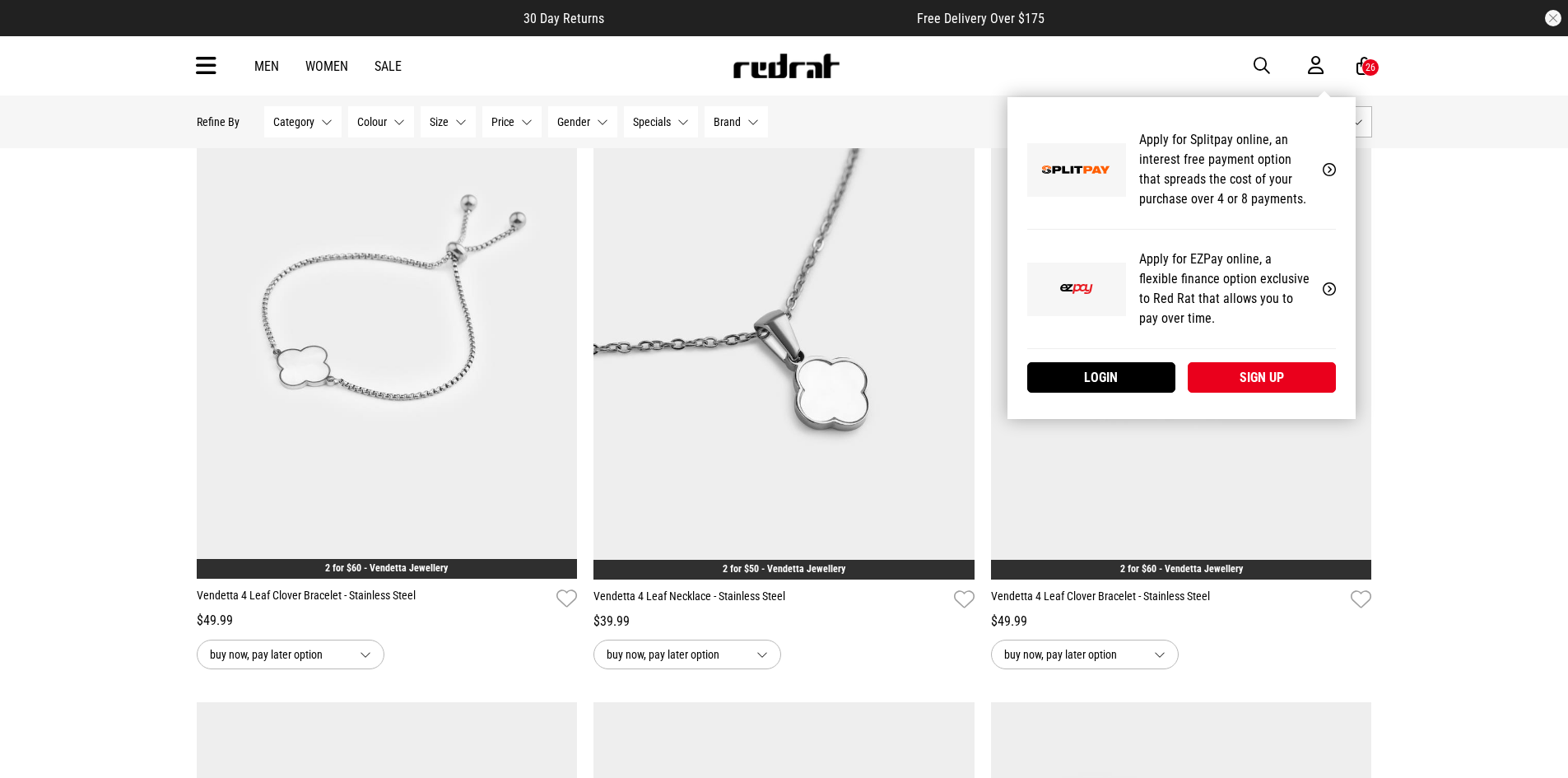
click at [1354, 66] on div at bounding box center [1331, 66] width 48 height 20
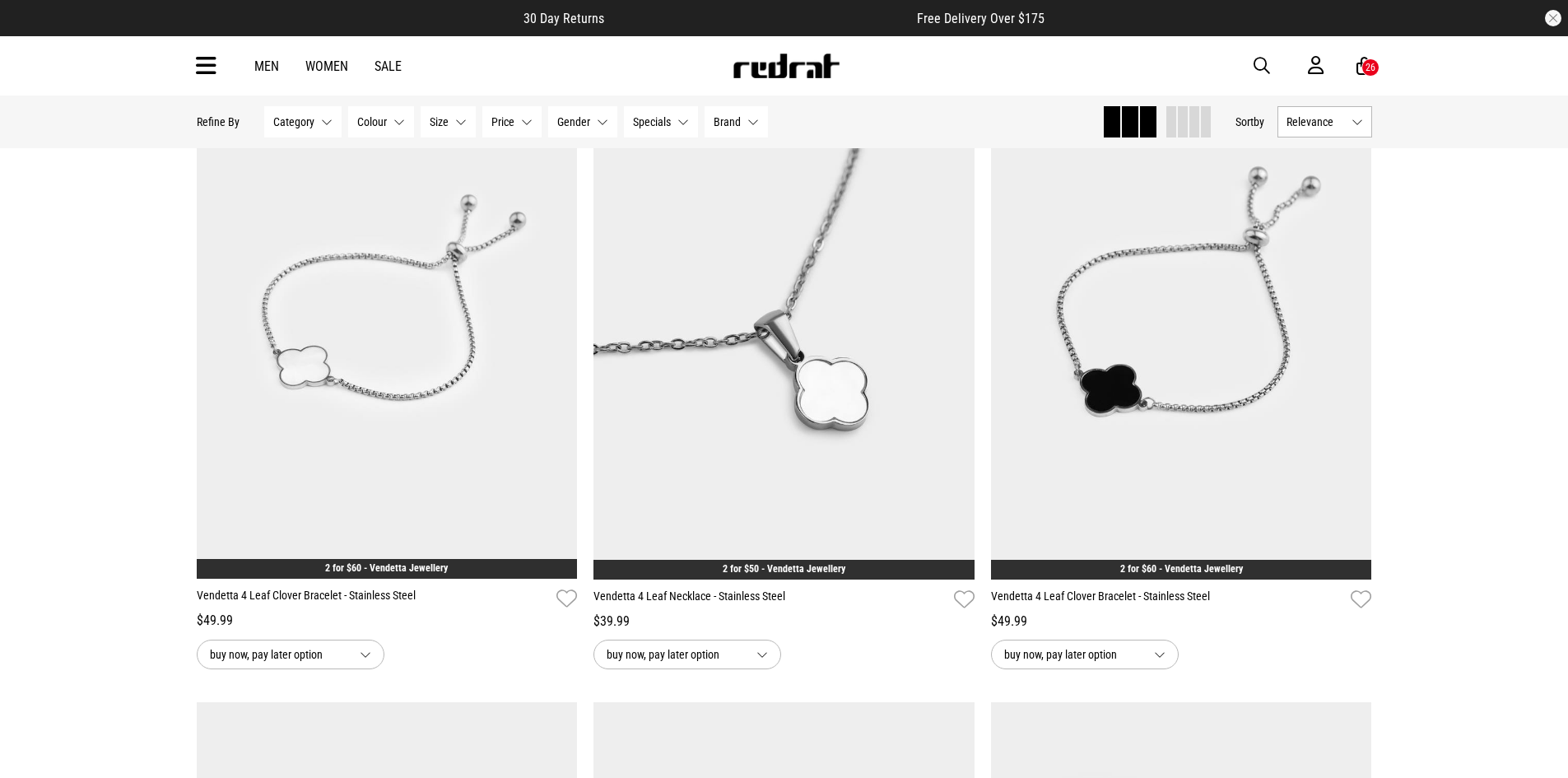
click at [1371, 70] on div "26" at bounding box center [1370, 68] width 10 height 12
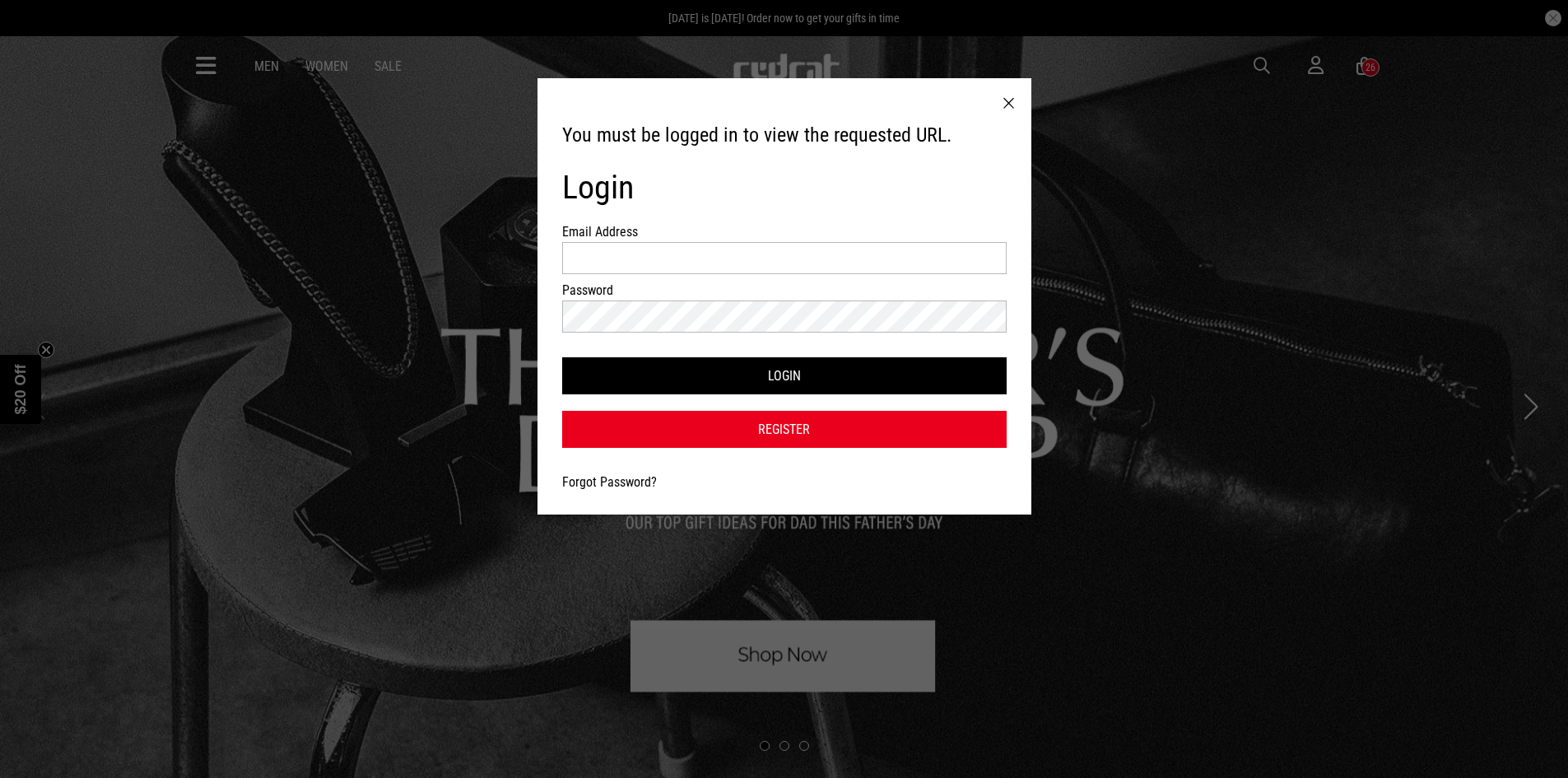
click at [1009, 104] on div at bounding box center [1008, 104] width 45 height 51
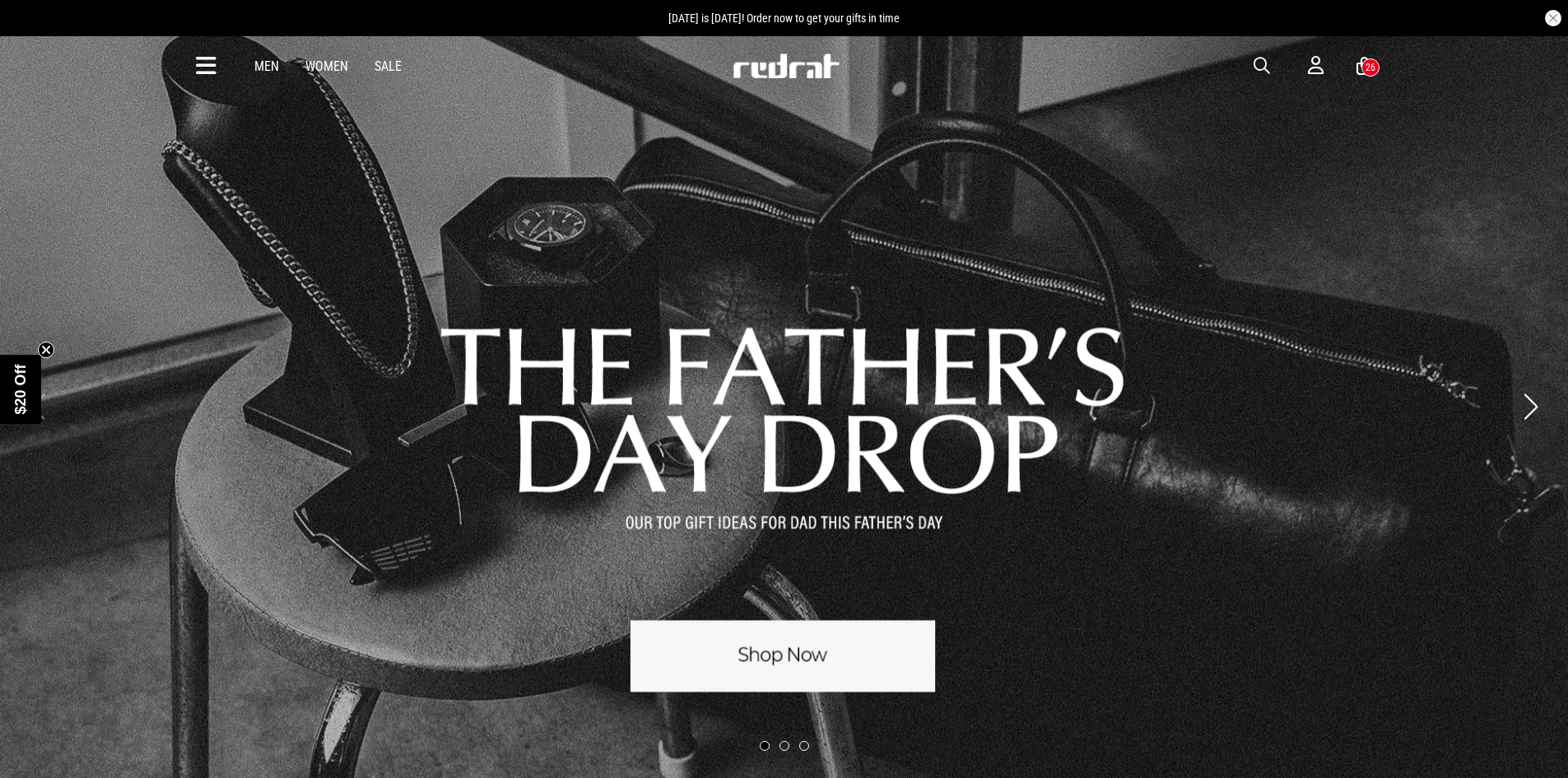
click at [1360, 66] on icon at bounding box center [1364, 66] width 16 height 21
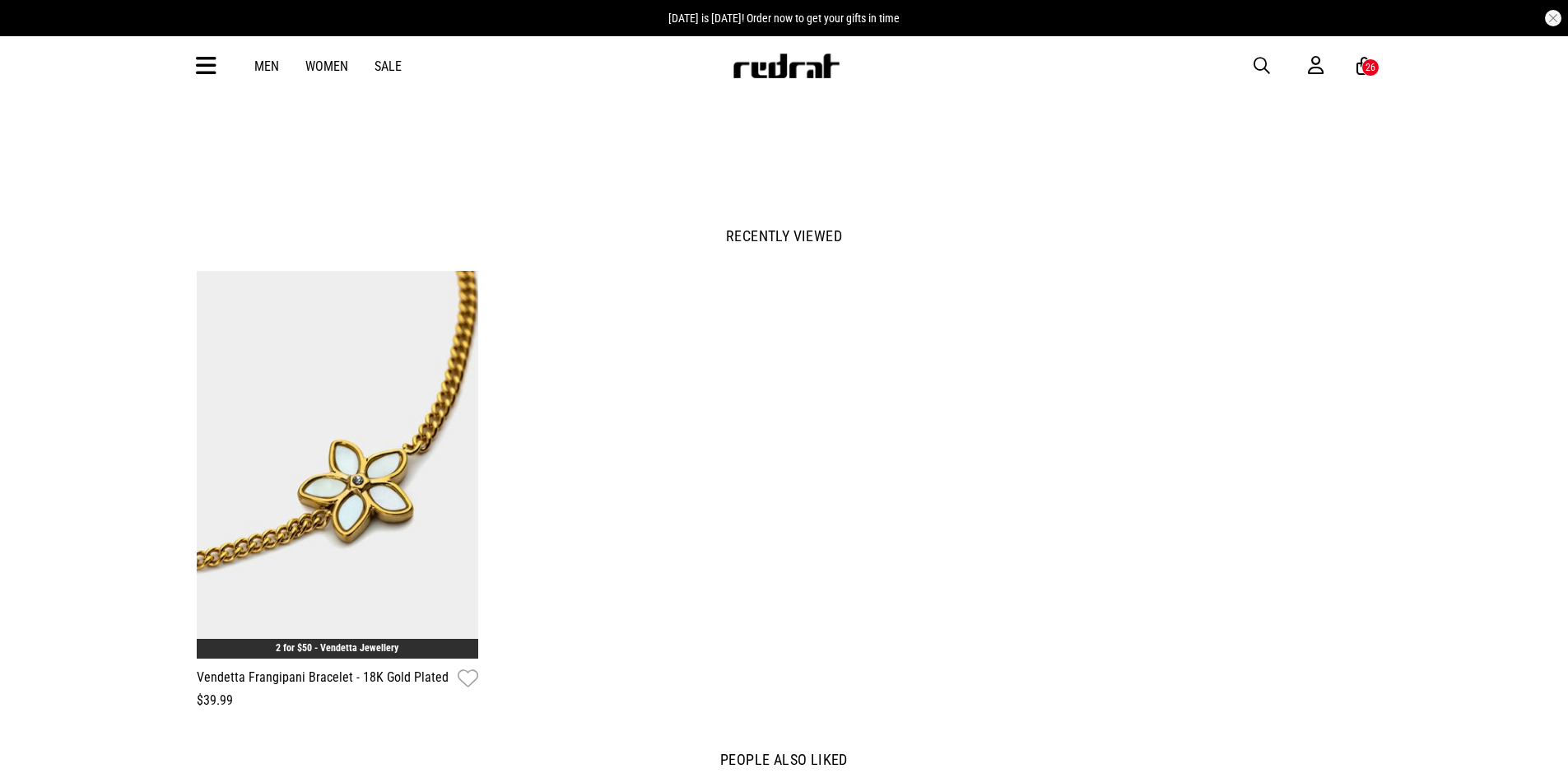
scroll to position [1399, 0]
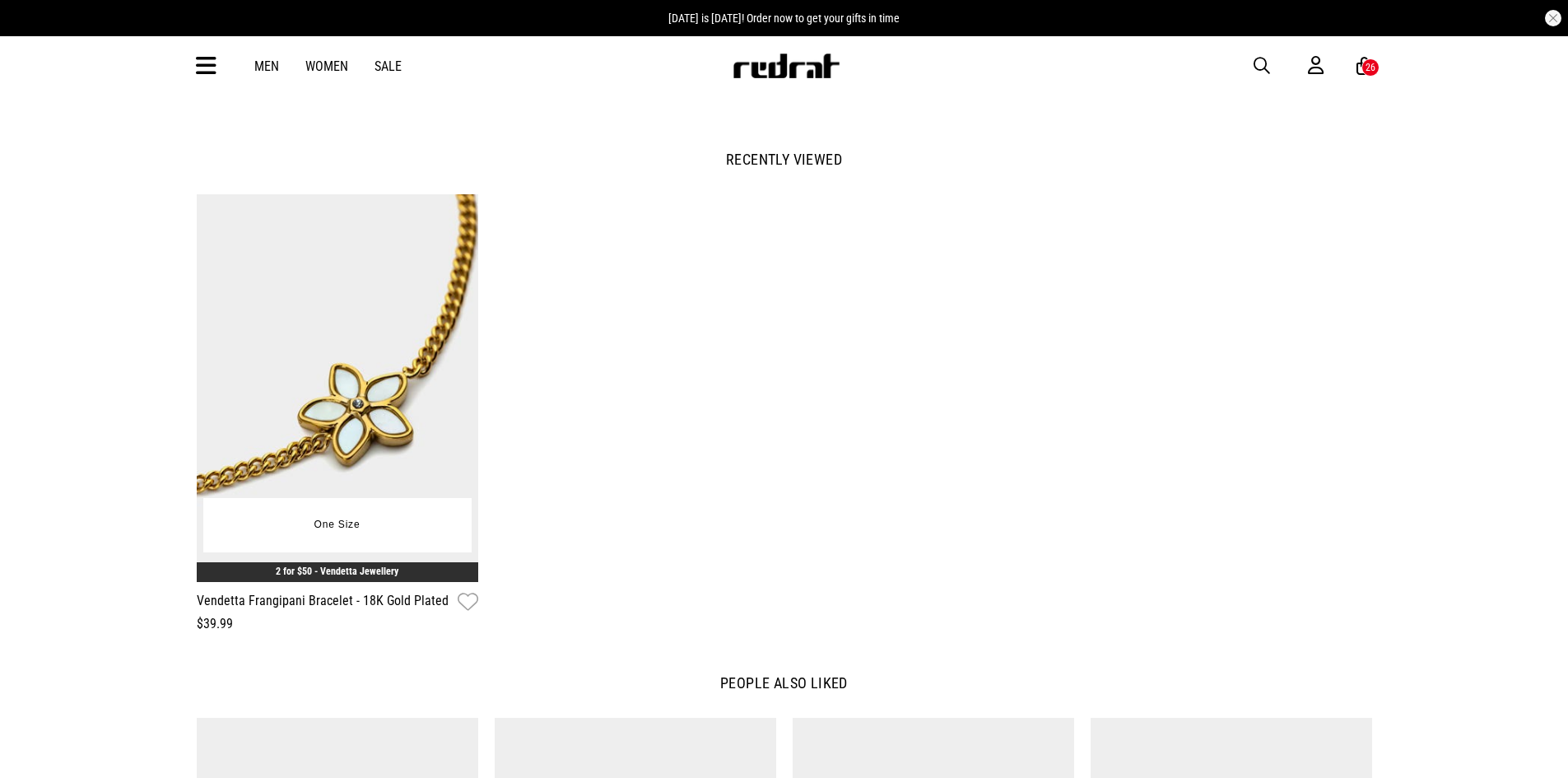
click at [401, 450] on img at bounding box center [338, 389] width 282 height 389
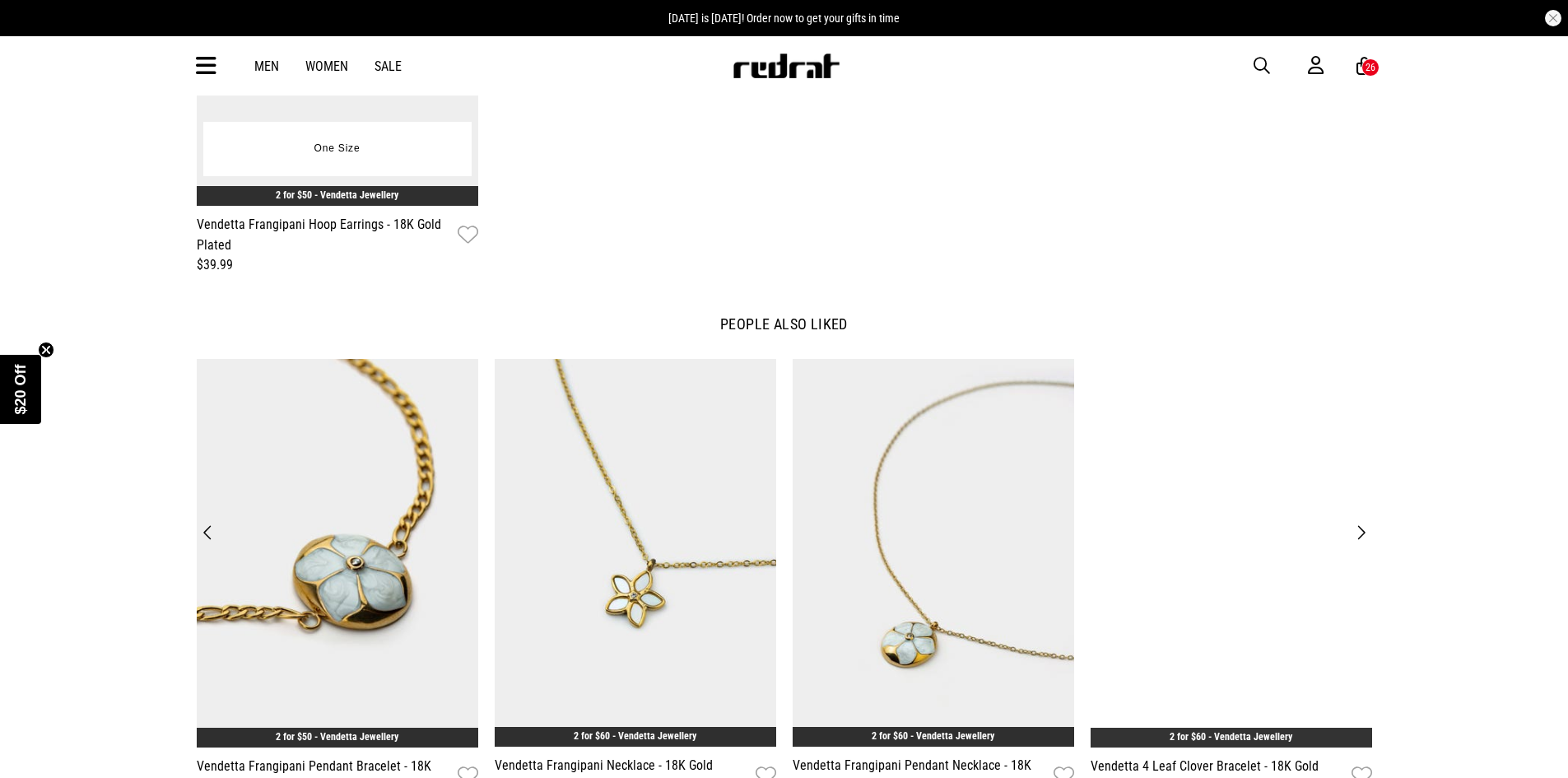
scroll to position [2387, 0]
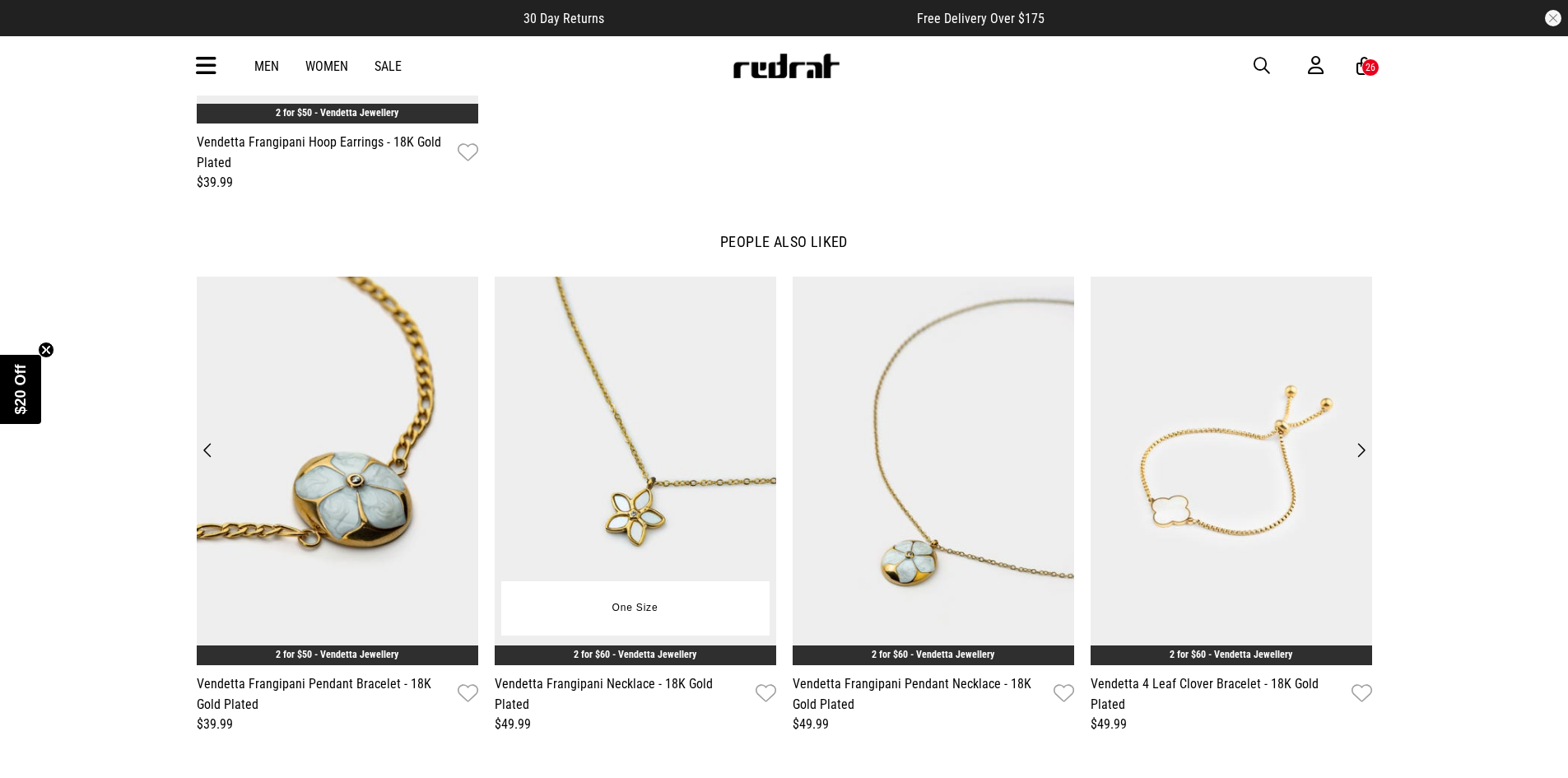
click at [562, 527] on img at bounding box center [636, 471] width 282 height 389
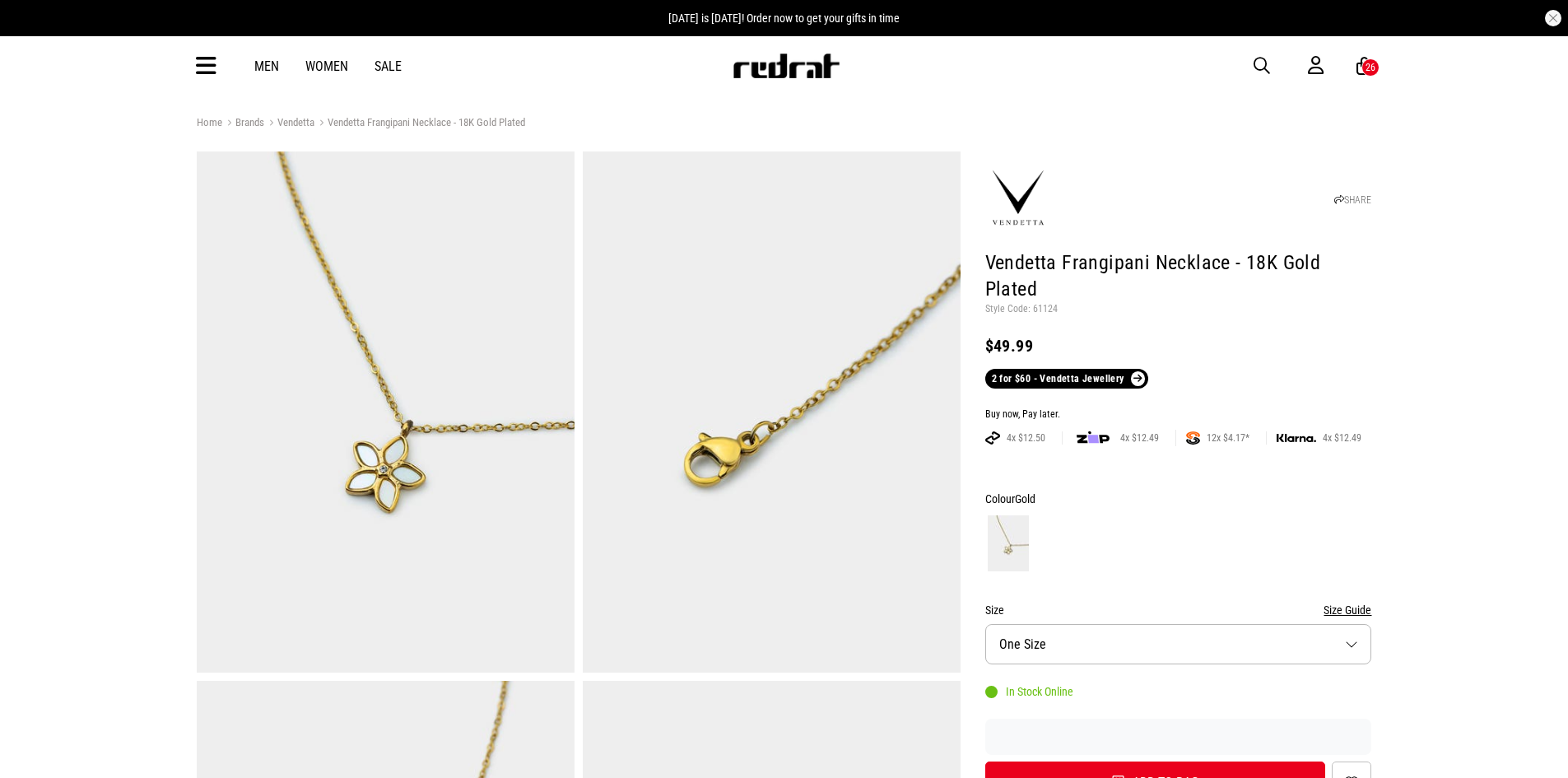
click at [1047, 624] on button "Size One Size" at bounding box center [1178, 644] width 386 height 40
click at [1115, 624] on button "Size One Size" at bounding box center [1178, 644] width 386 height 40
click at [1096, 761] on button "Add to bag" at bounding box center [1155, 782] width 341 height 42
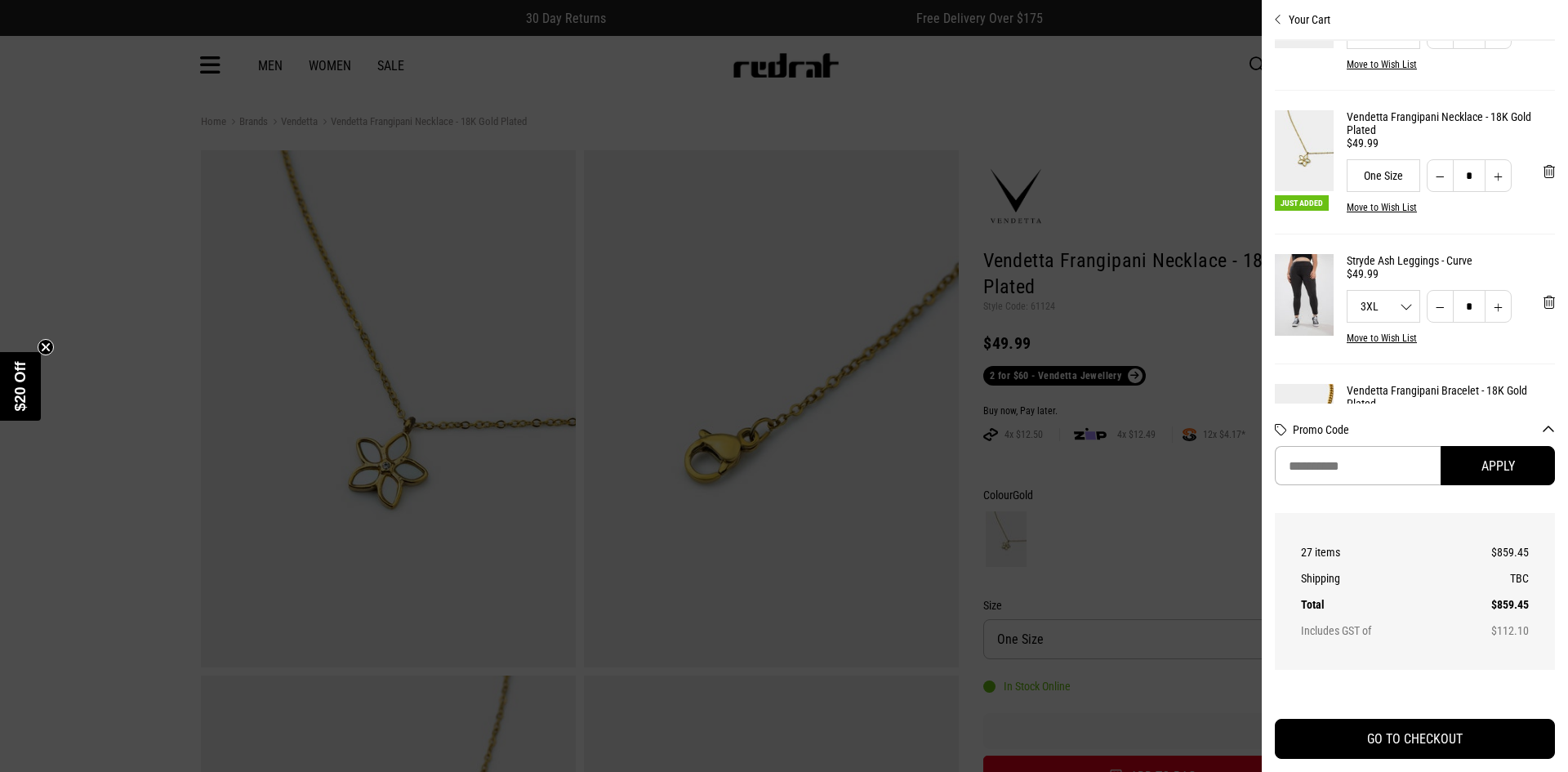
scroll to position [469, 0]
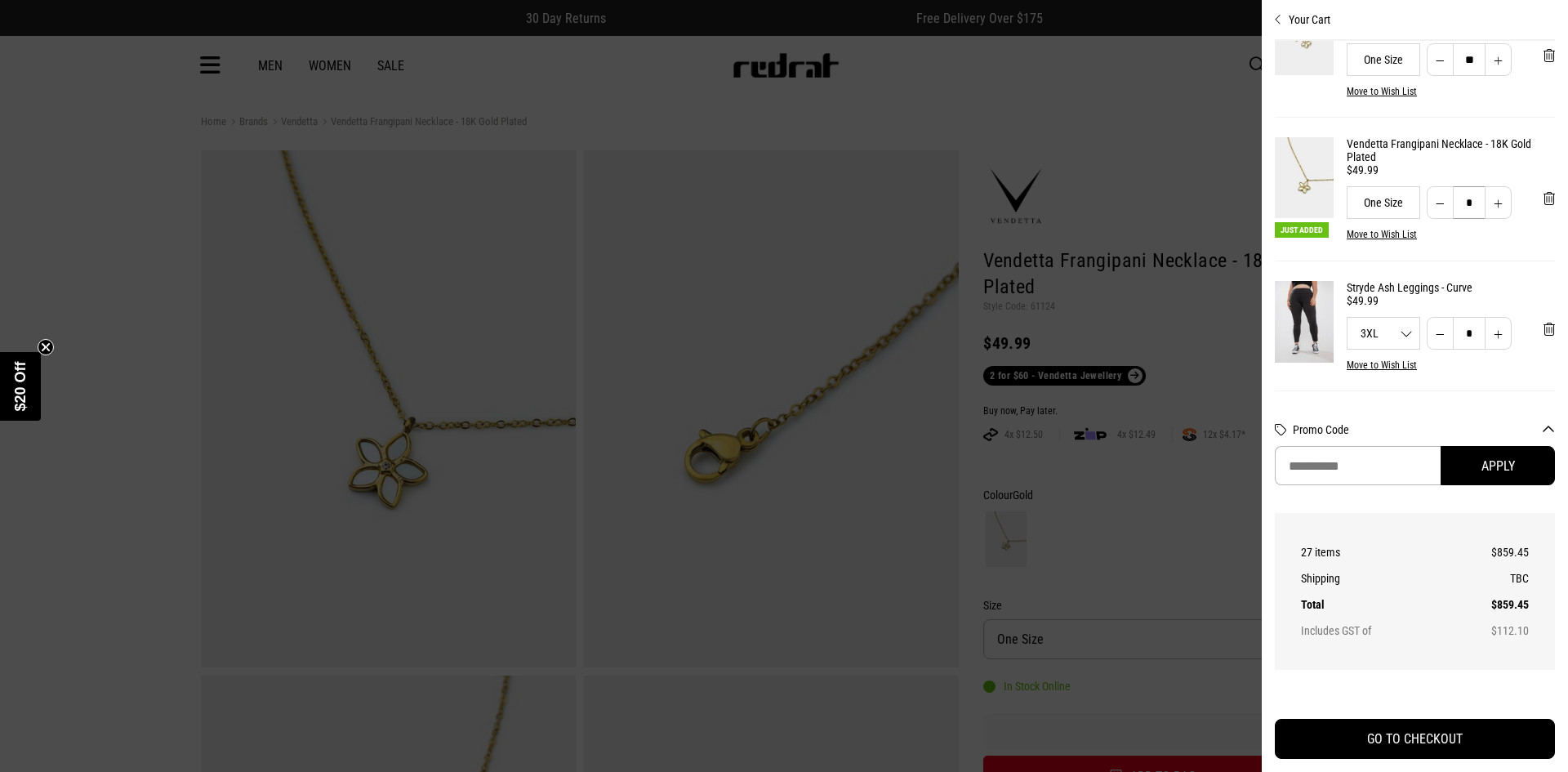
drag, startPoint x: 1462, startPoint y: 218, endPoint x: 1453, endPoint y: 218, distance: 9.0
click at [1453, 218] on input "*" at bounding box center [1468, 202] width 32 height 32
type input "**"
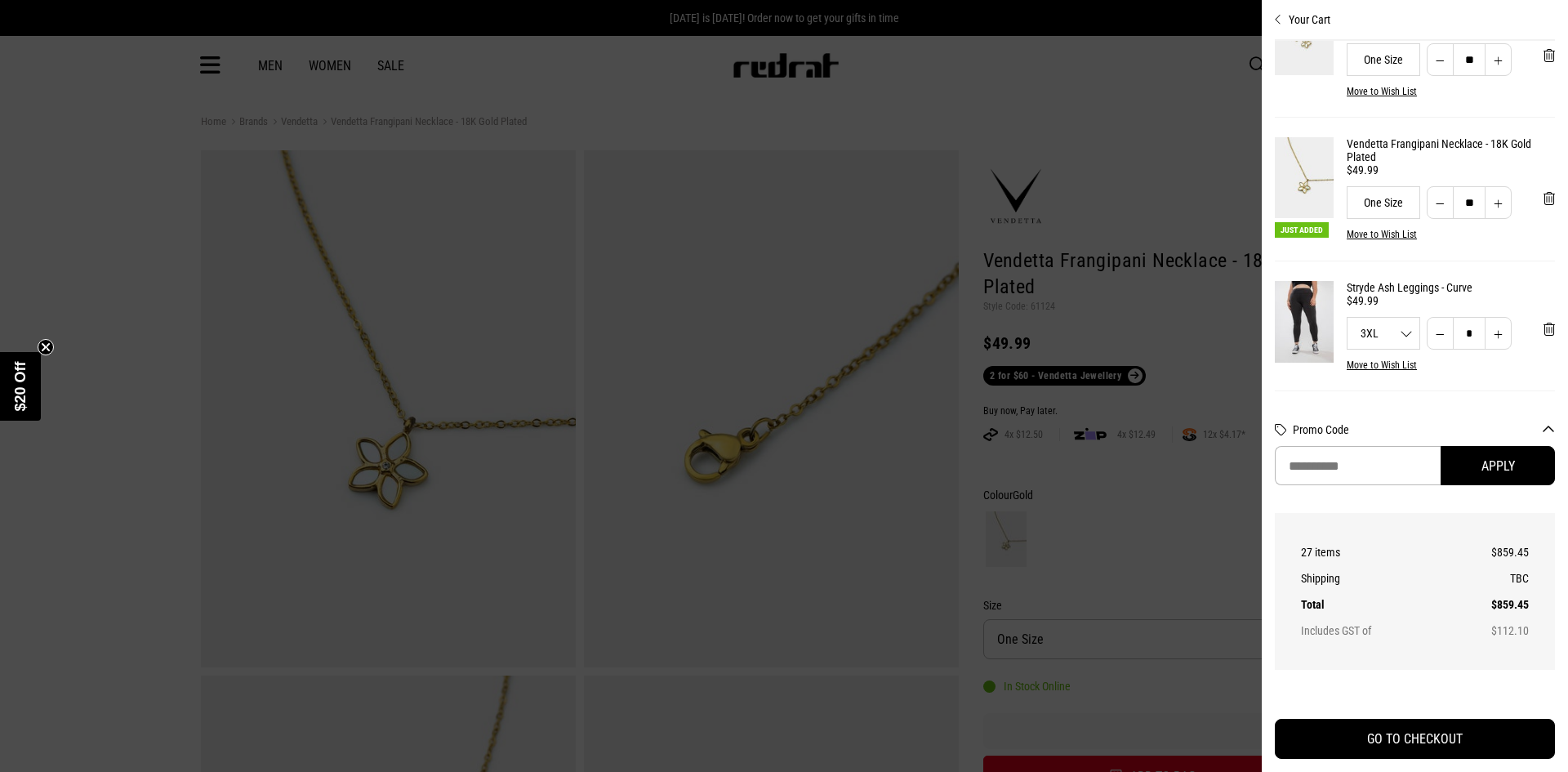
scroll to position [614, 0]
